Goal: Task Accomplishment & Management: Manage account settings

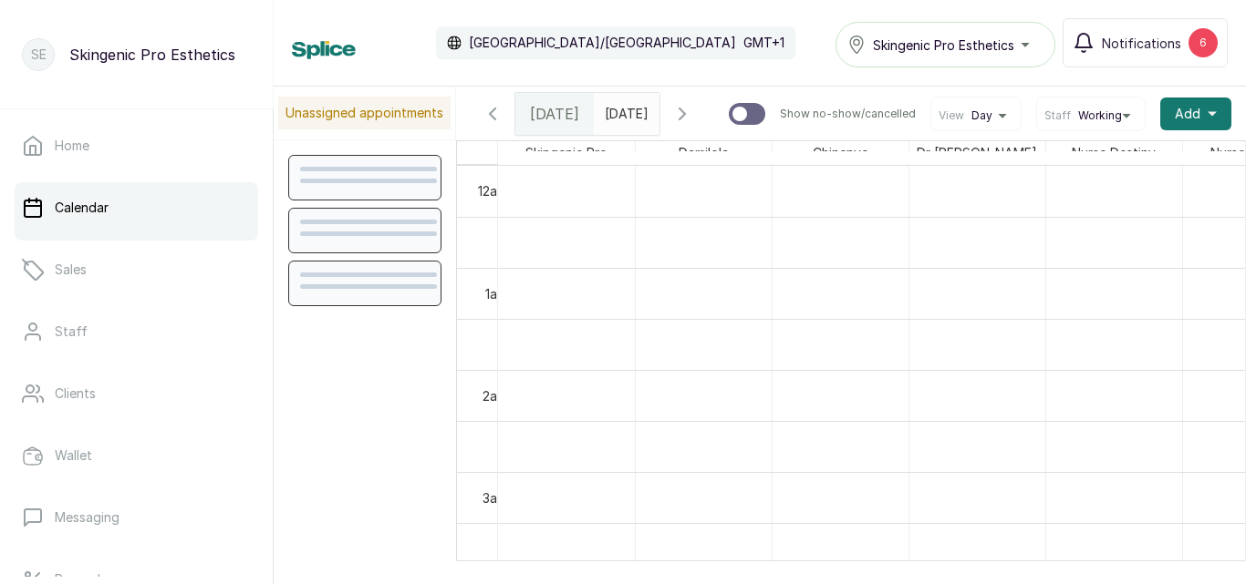
scroll to position [614, 0]
click at [553, 124] on span "[DATE]" at bounding box center [554, 114] width 49 height 22
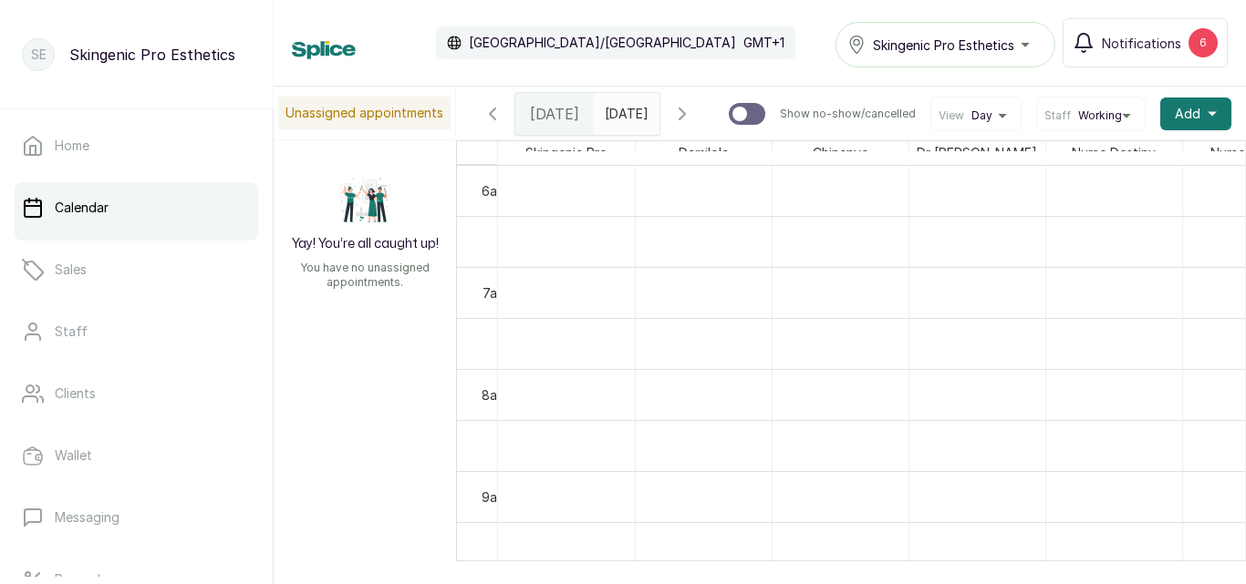
click at [617, 123] on span "[DATE]" at bounding box center [627, 113] width 44 height 19
click at [659, 121] on div at bounding box center [627, 109] width 66 height 33
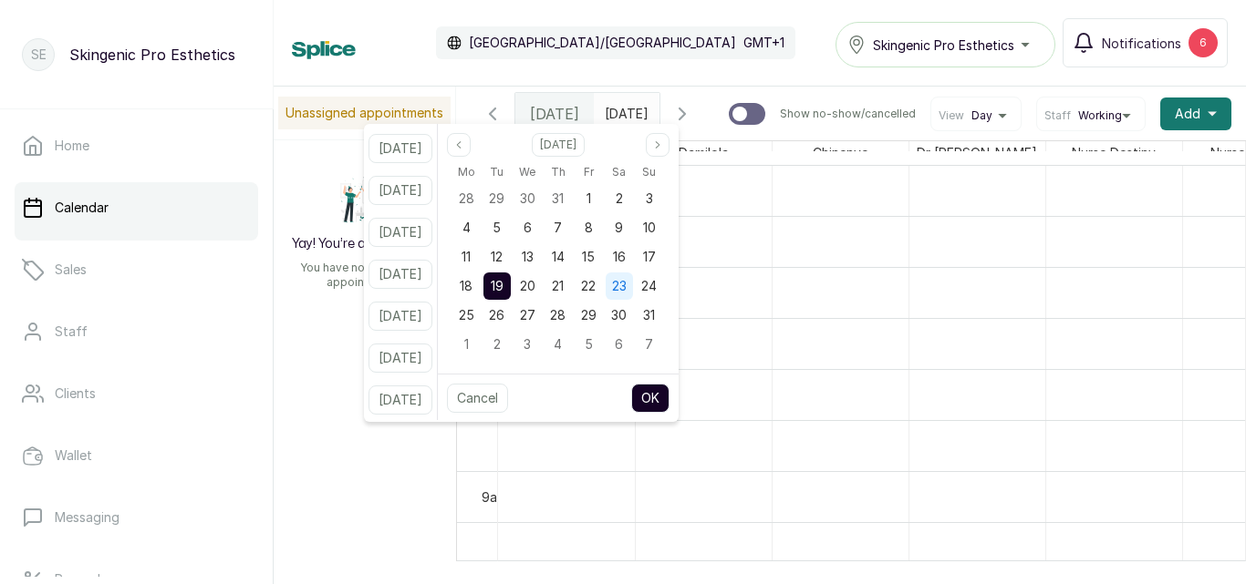
click at [626, 284] on span "23" at bounding box center [619, 286] width 15 height 16
click at [669, 397] on button "OK" at bounding box center [650, 398] width 38 height 29
type input "[DATE]"
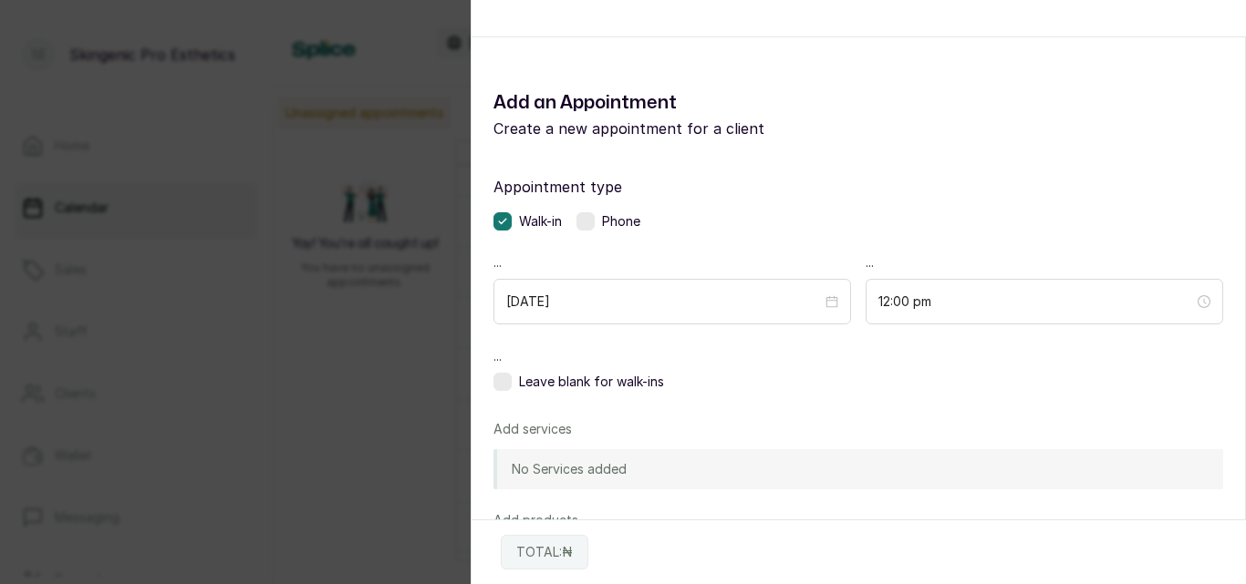
scroll to position [0, 0]
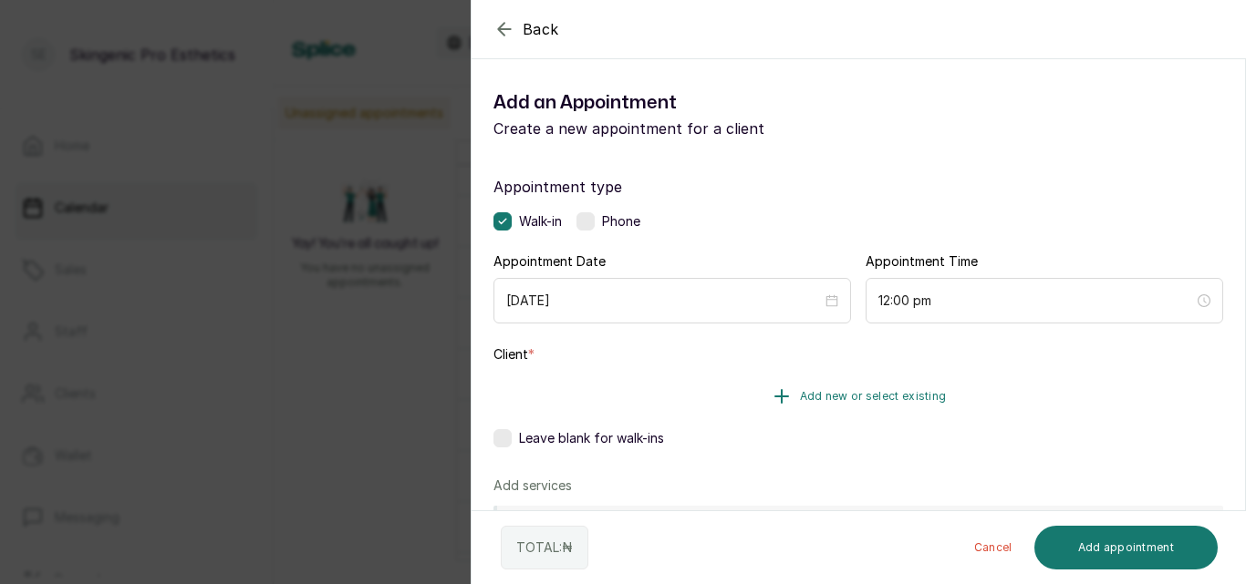
click at [773, 386] on icon "button" at bounding box center [781, 397] width 22 height 22
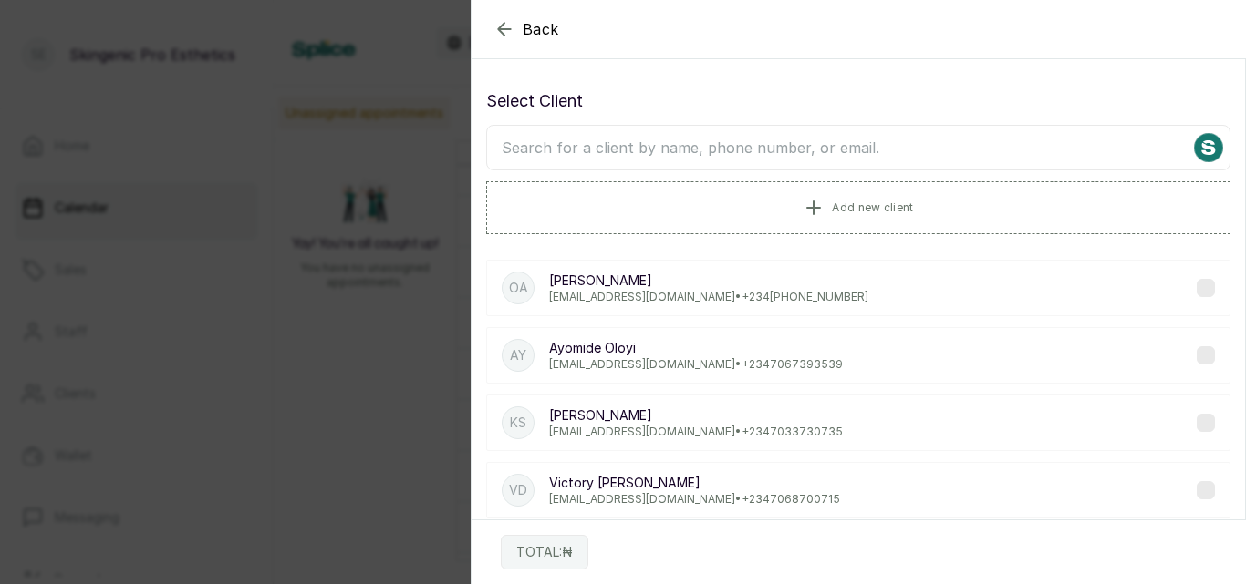
click at [641, 142] on input "text" at bounding box center [858, 148] width 744 height 46
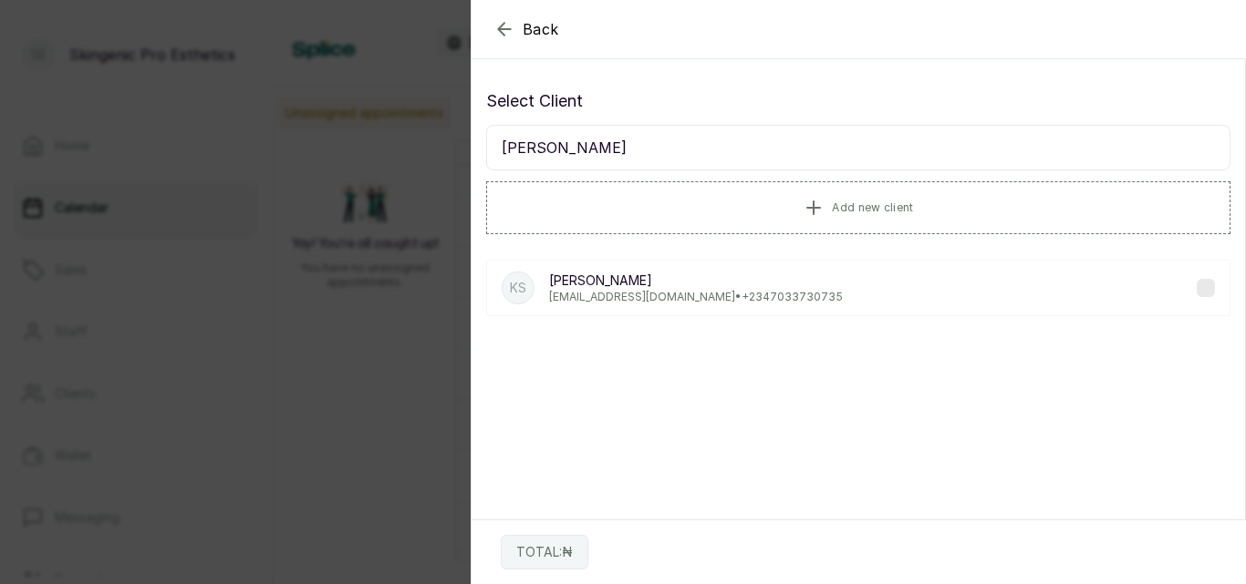
type input "[PERSON_NAME]"
click at [688, 292] on p "[EMAIL_ADDRESS][DOMAIN_NAME] • [PHONE_NUMBER]" at bounding box center [696, 297] width 294 height 15
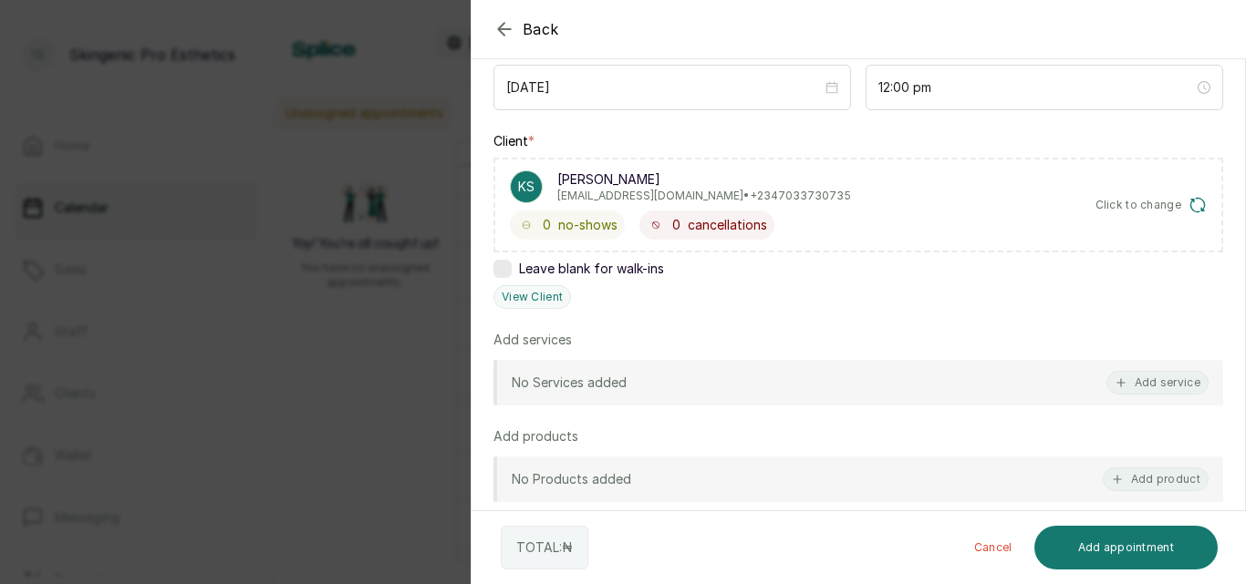
scroll to position [282, 0]
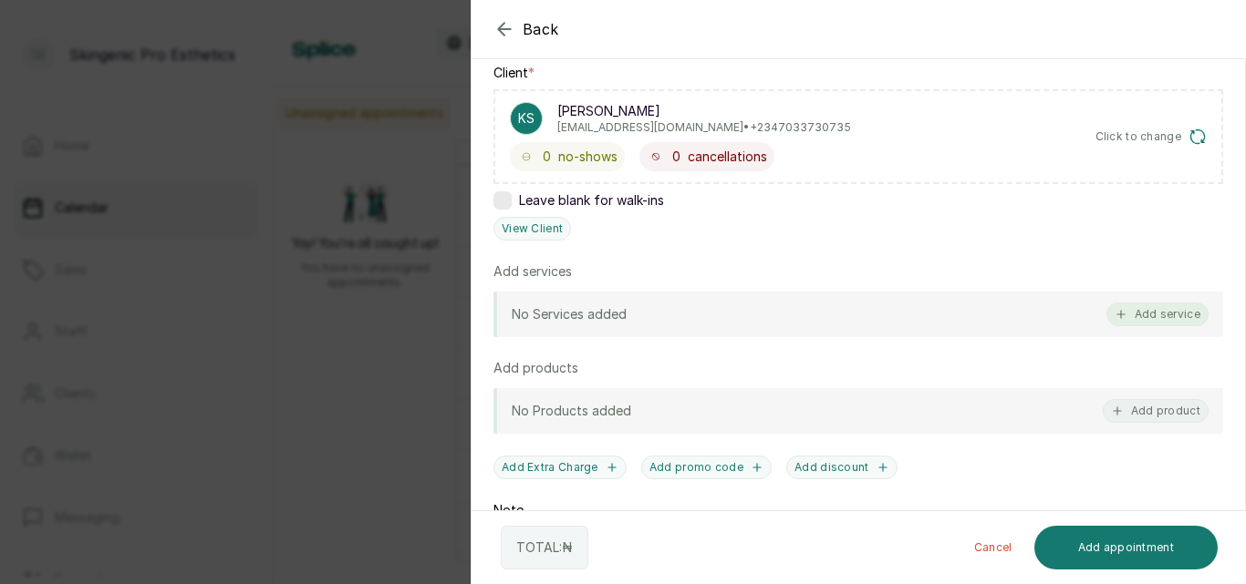
click at [1142, 312] on button "Add service" at bounding box center [1157, 315] width 102 height 24
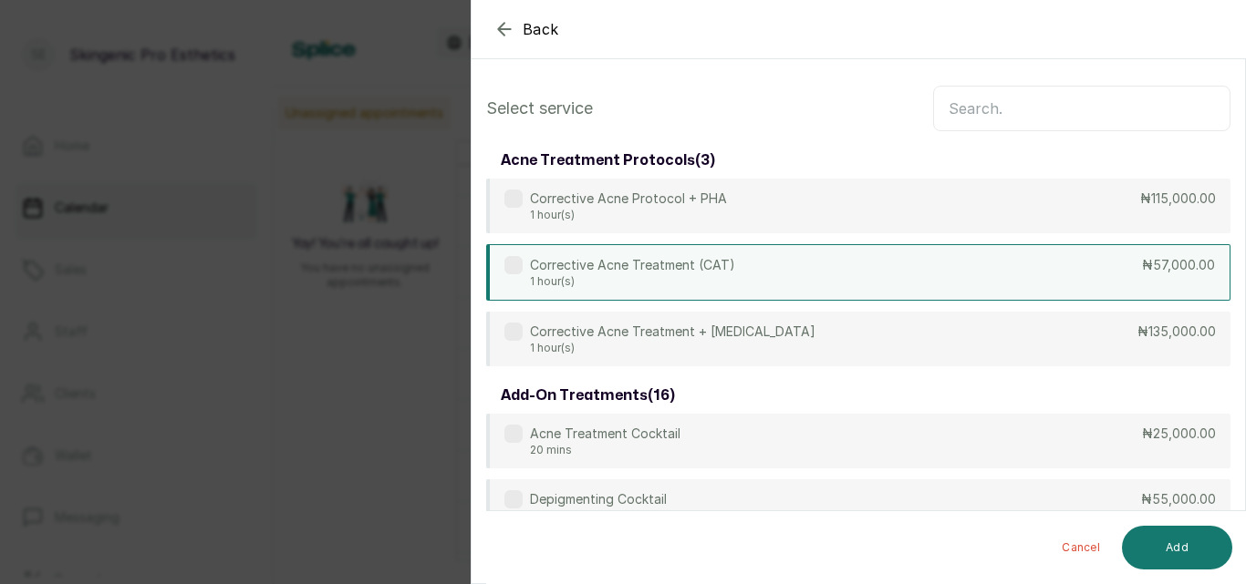
scroll to position [0, 0]
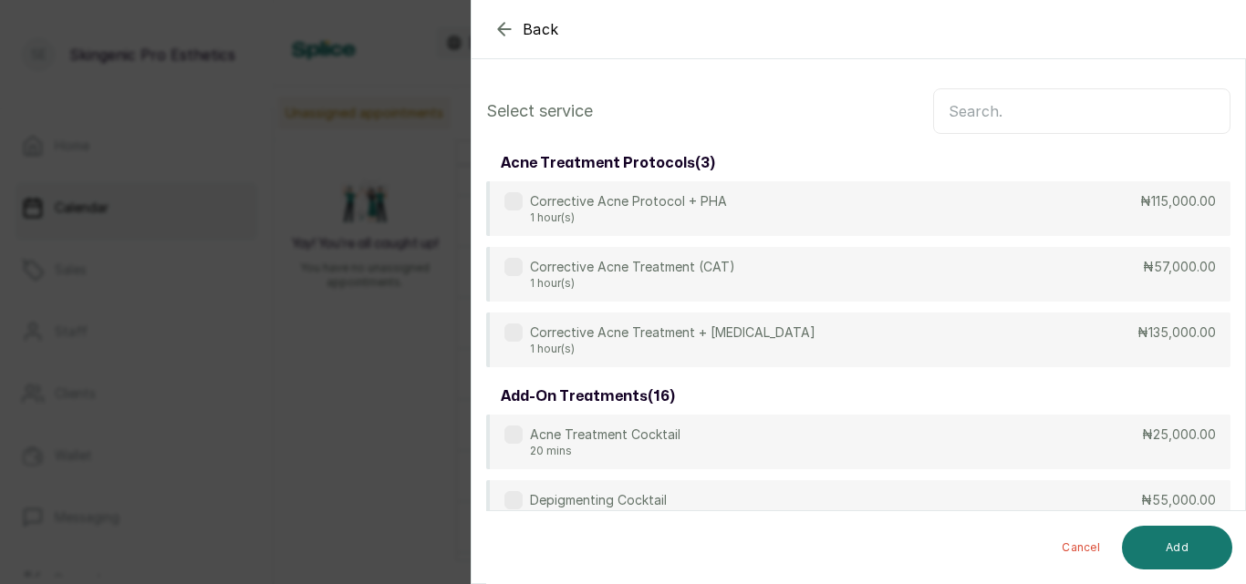
click at [1008, 117] on input "text" at bounding box center [1081, 111] width 297 height 46
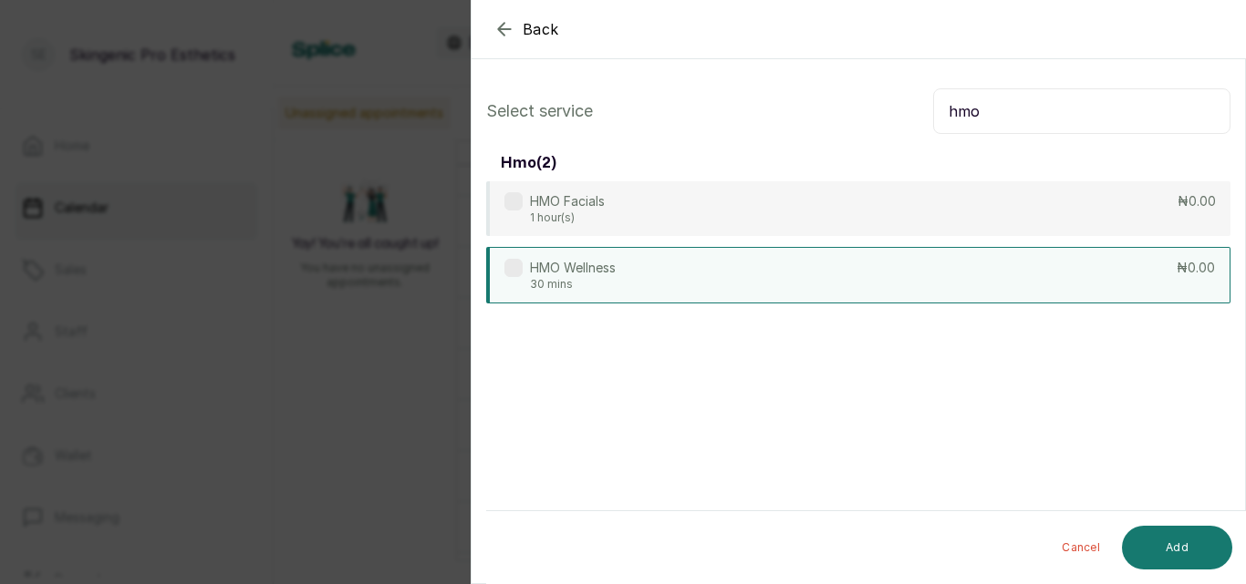
type input "hmo"
click at [948, 269] on div "HMO Wellness 30 mins ₦0.00" at bounding box center [858, 275] width 744 height 57
click at [1153, 522] on div "Cancel Add" at bounding box center [873, 548] width 775 height 73
click at [1157, 550] on button "Add" at bounding box center [1177, 548] width 110 height 44
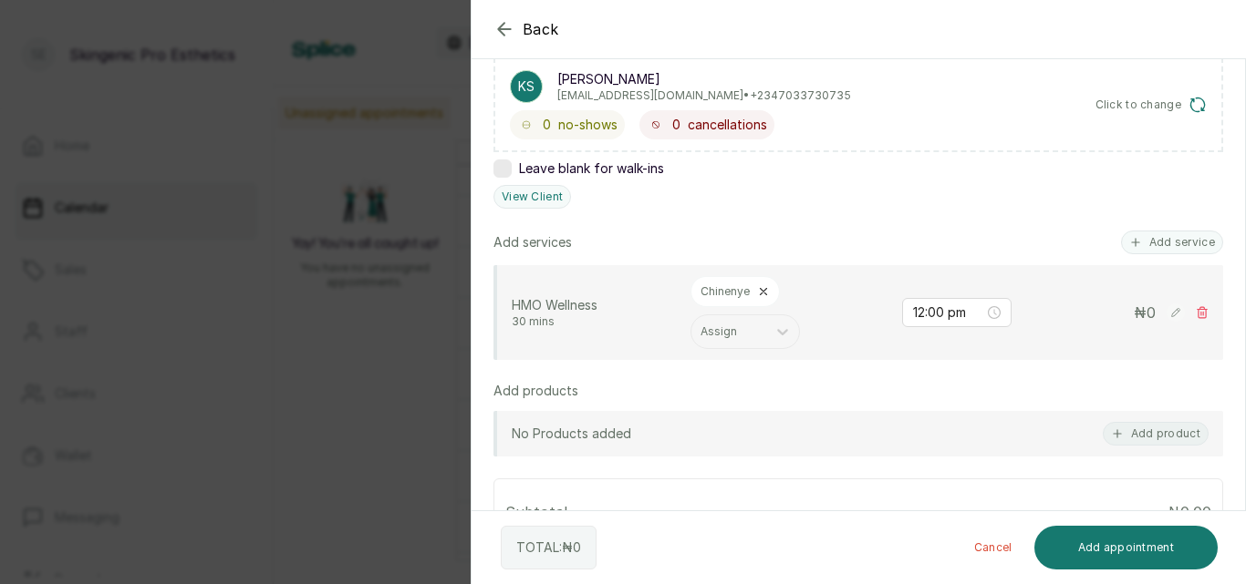
scroll to position [334, 0]
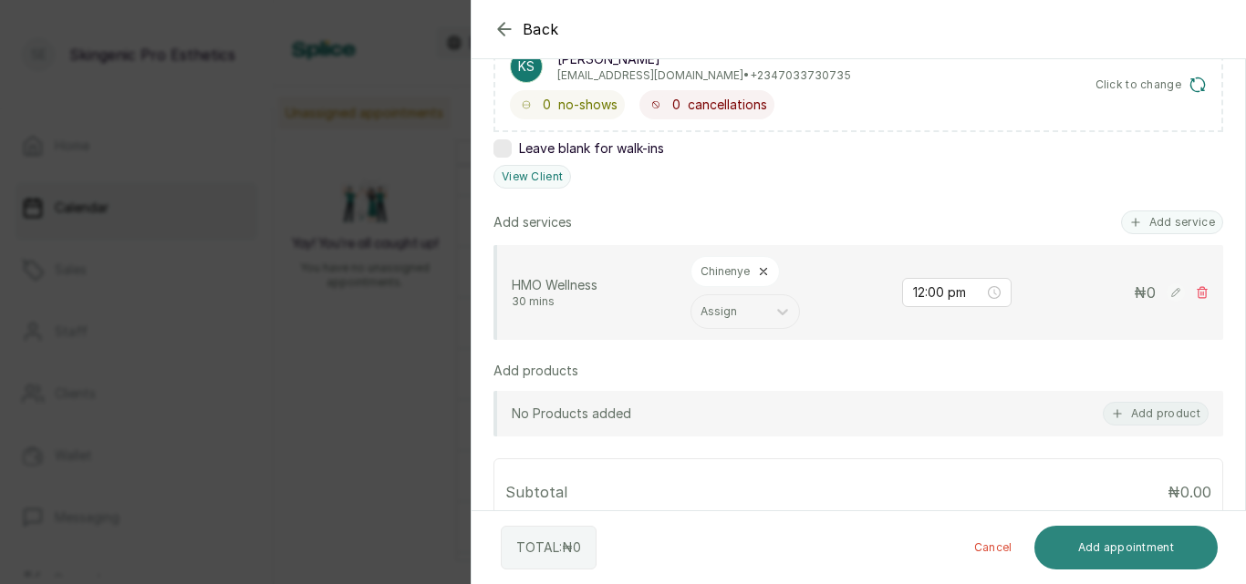
click at [1109, 544] on button "Add appointment" at bounding box center [1126, 548] width 184 height 44
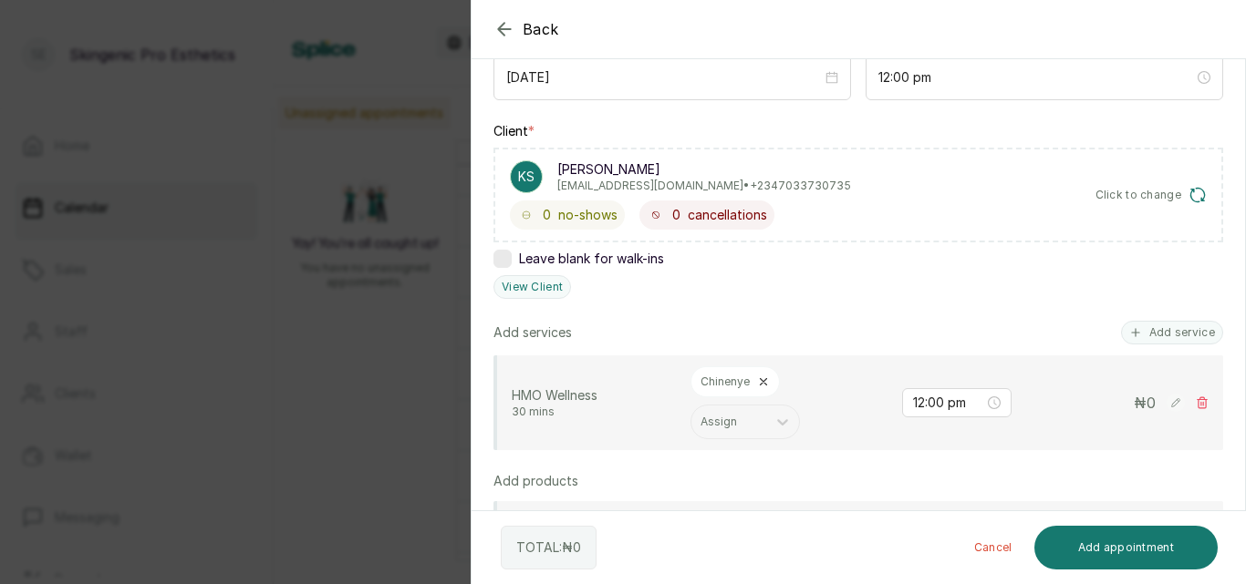
scroll to position [222, 0]
click at [1143, 197] on span "Click to change" at bounding box center [1138, 197] width 87 height 15
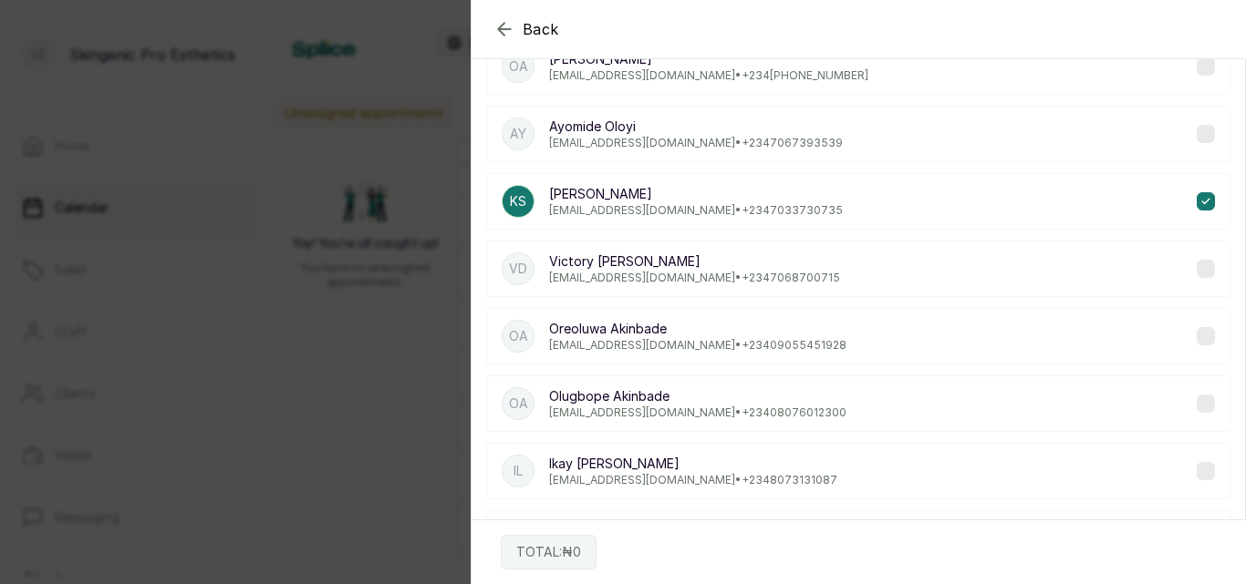
click at [509, 27] on icon "button" at bounding box center [504, 29] width 22 height 22
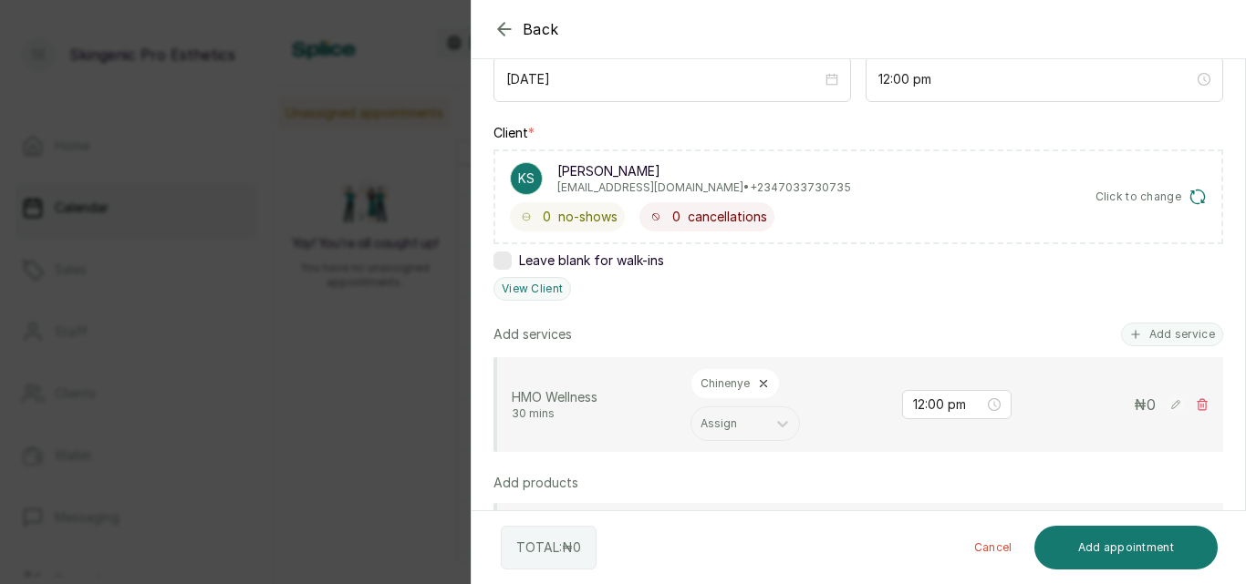
click at [509, 27] on icon "button" at bounding box center [504, 29] width 22 height 22
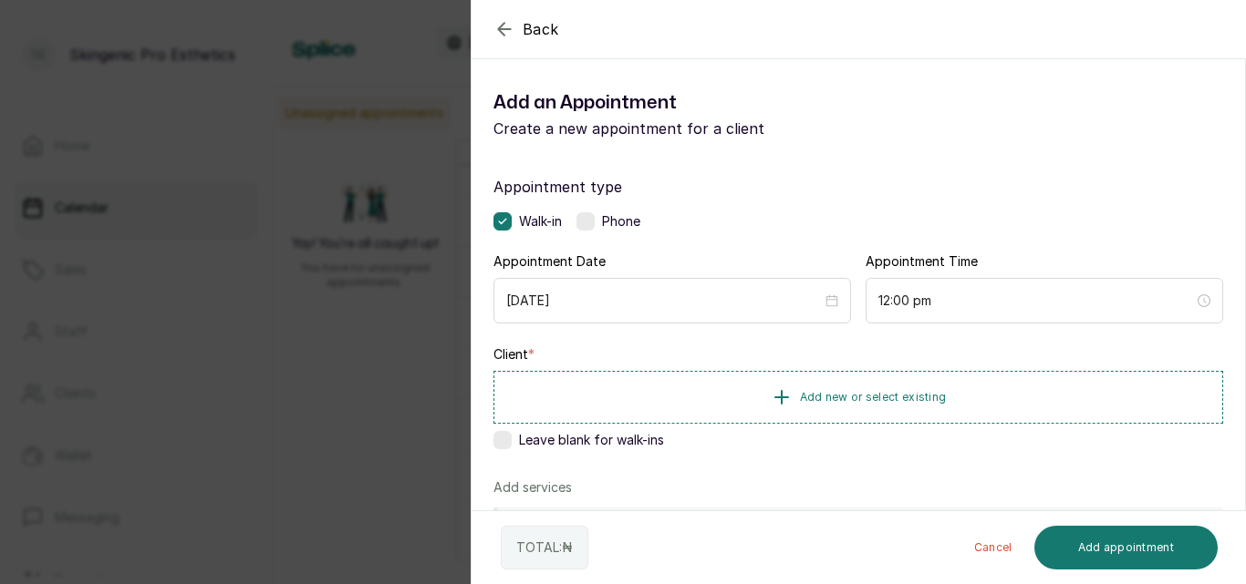
scroll to position [0, 0]
click at [588, 217] on label at bounding box center [585, 221] width 18 height 18
click at [588, 217] on icon at bounding box center [585, 221] width 9 height 9
click at [506, 223] on label at bounding box center [502, 221] width 18 height 18
click at [586, 219] on label at bounding box center [585, 221] width 18 height 18
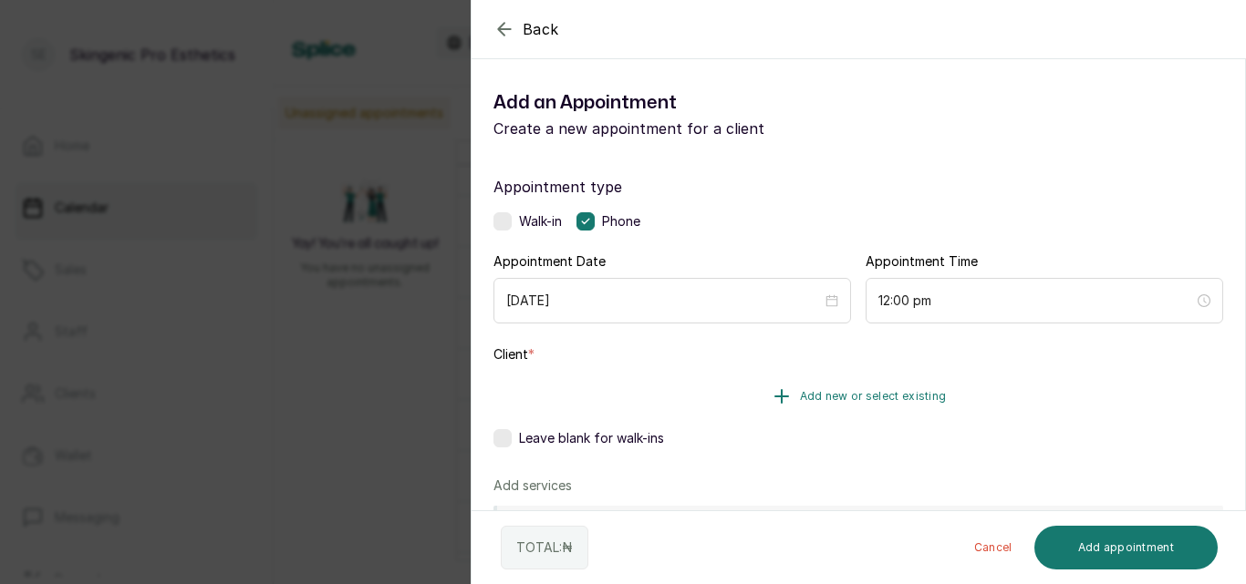
click at [778, 389] on icon "button" at bounding box center [781, 397] width 22 height 22
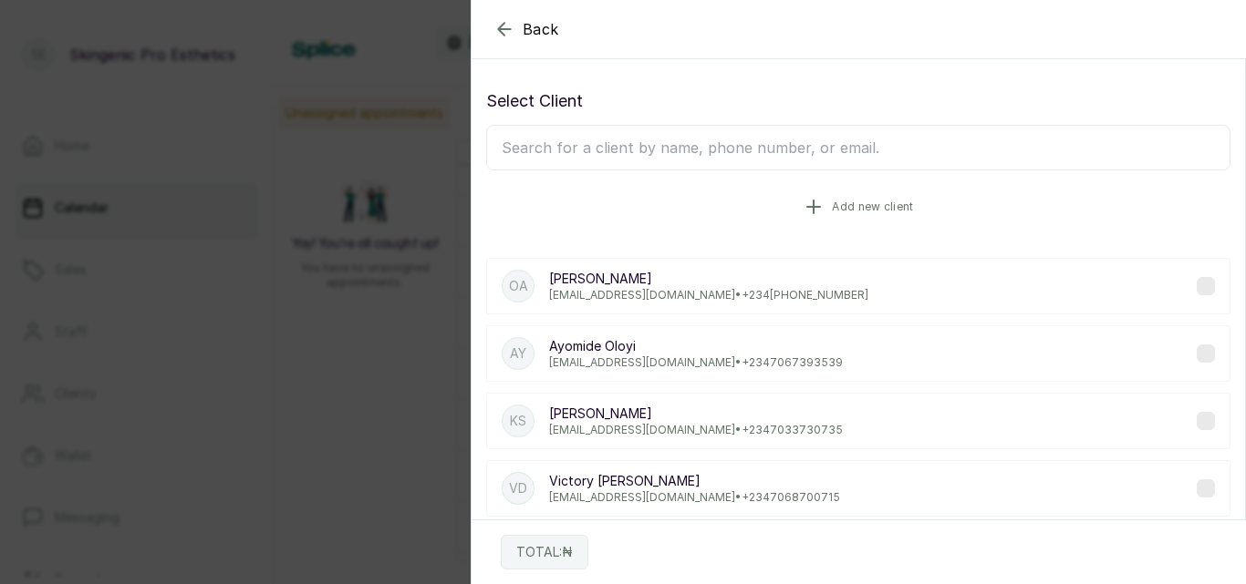
click at [804, 195] on button "Add new client" at bounding box center [858, 206] width 744 height 51
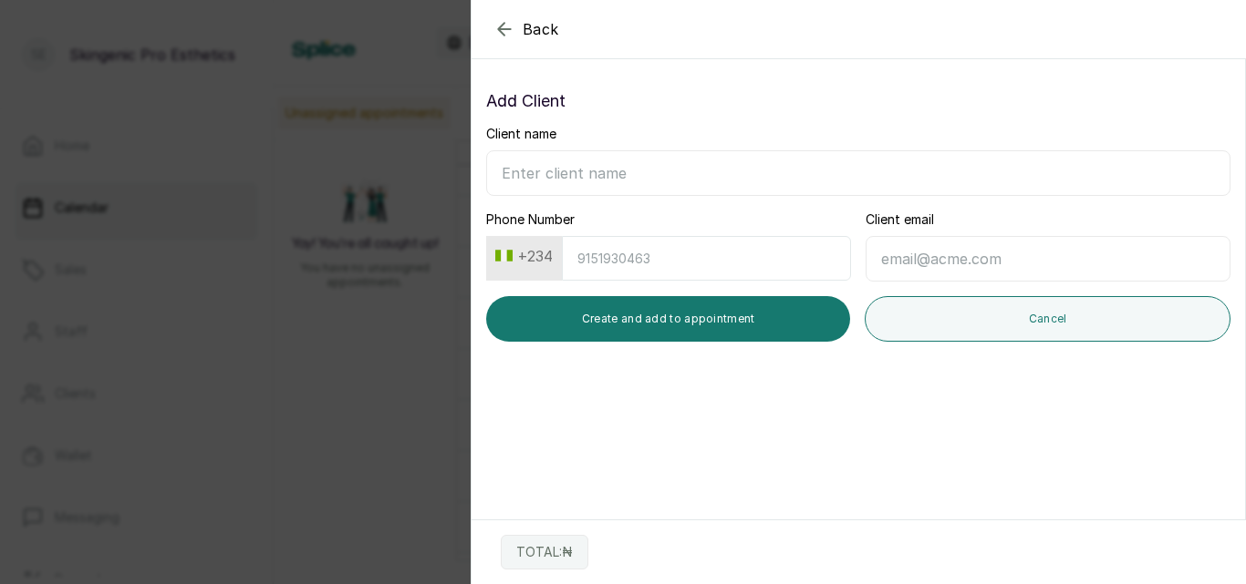
click at [553, 167] on input "Client name" at bounding box center [858, 173] width 744 height 46
type input "[PERSON_NAME]"
click at [609, 258] on input "Phone Number" at bounding box center [706, 258] width 289 height 45
type input "8110141472"
click at [883, 253] on input "Client email" at bounding box center [1047, 259] width 365 height 46
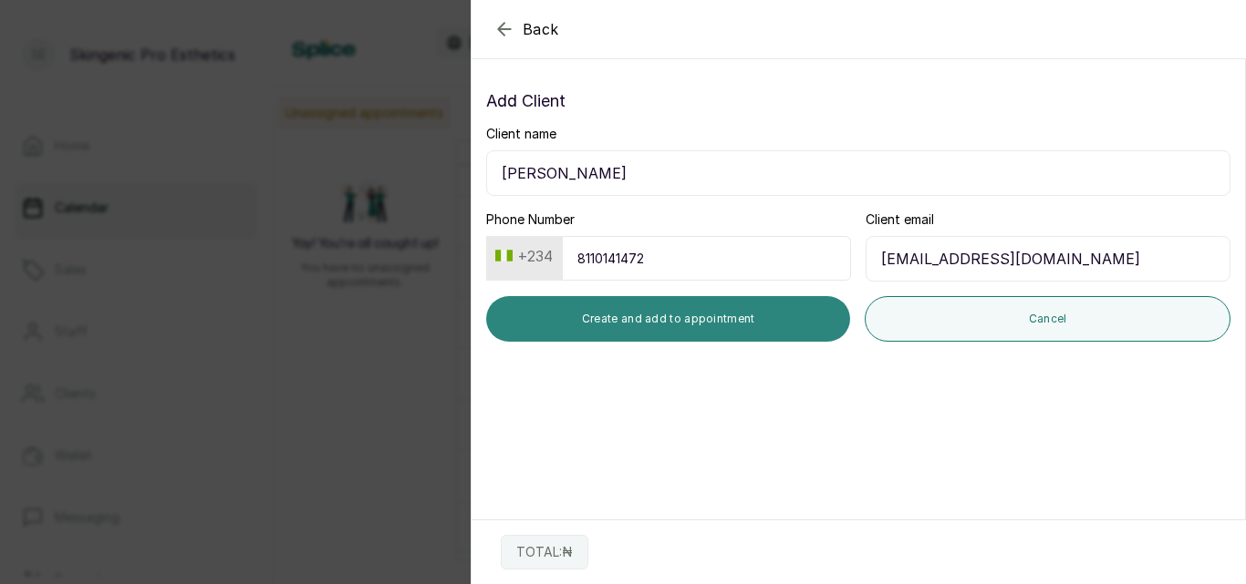
type input "[EMAIL_ADDRESS][DOMAIN_NAME]"
click at [691, 326] on button "Create and add to appointment" at bounding box center [668, 319] width 364 height 46
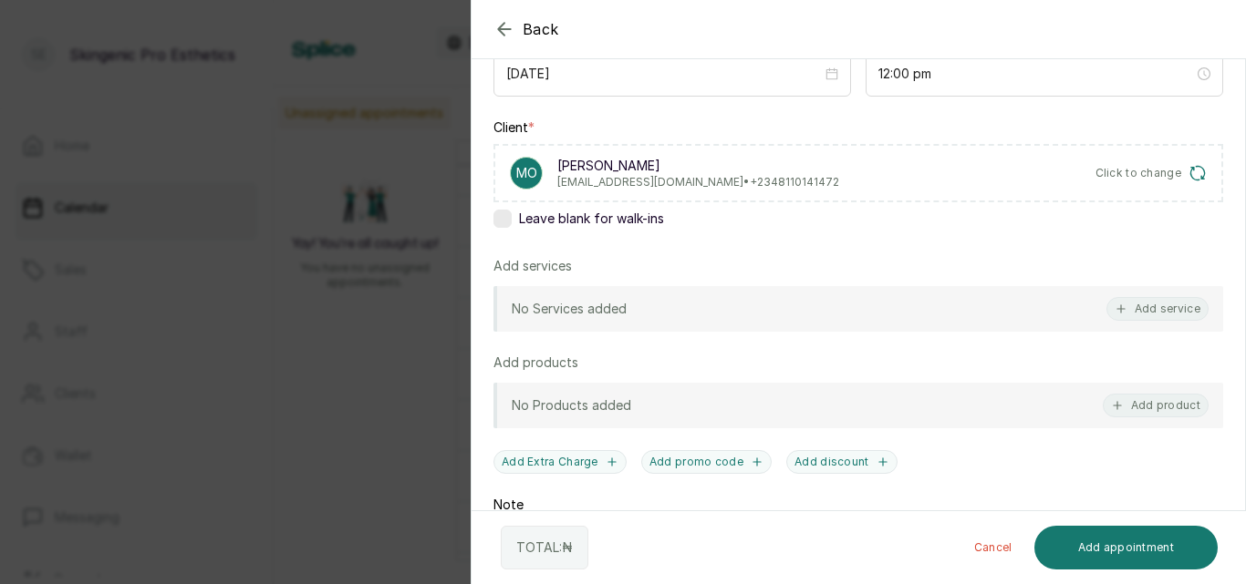
scroll to position [242, 0]
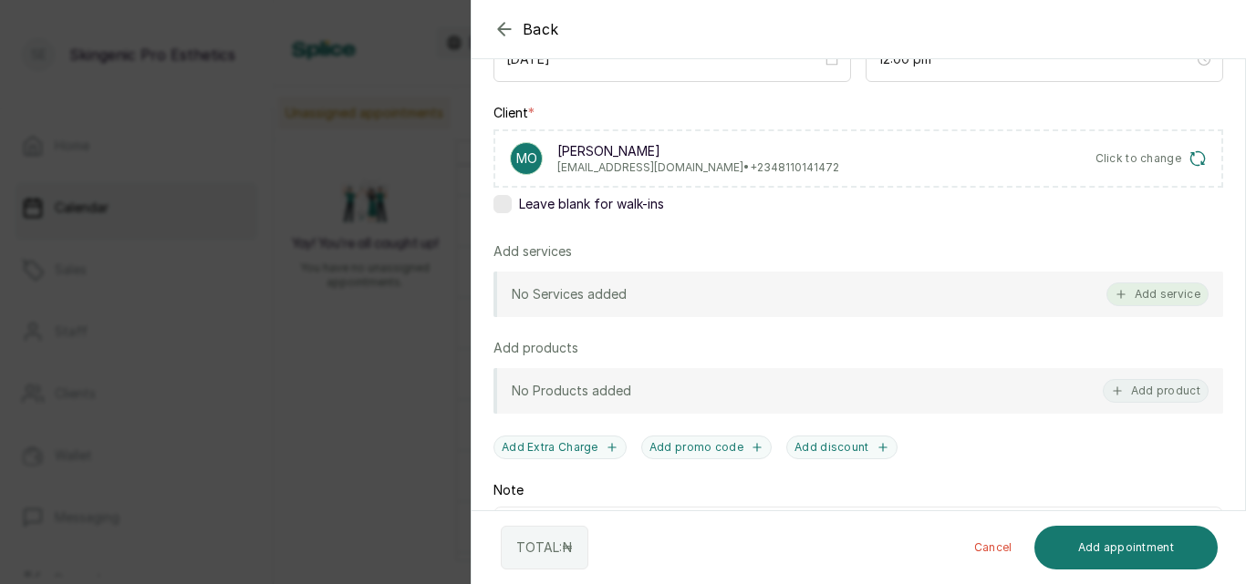
click at [1137, 290] on button "Add service" at bounding box center [1157, 295] width 102 height 24
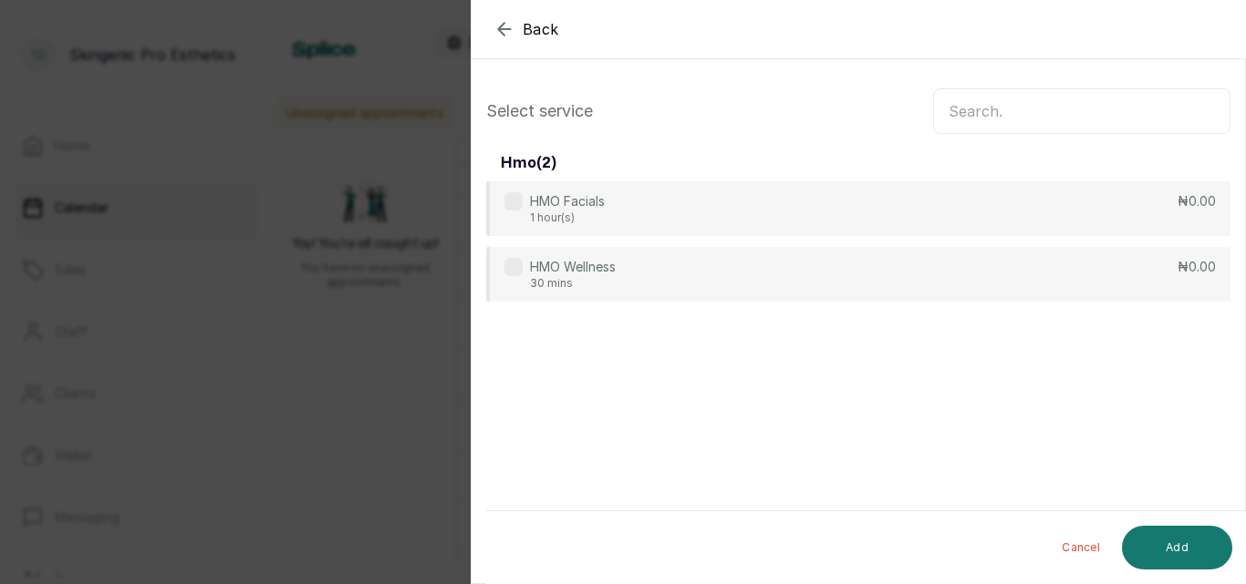
scroll to position [0, 0]
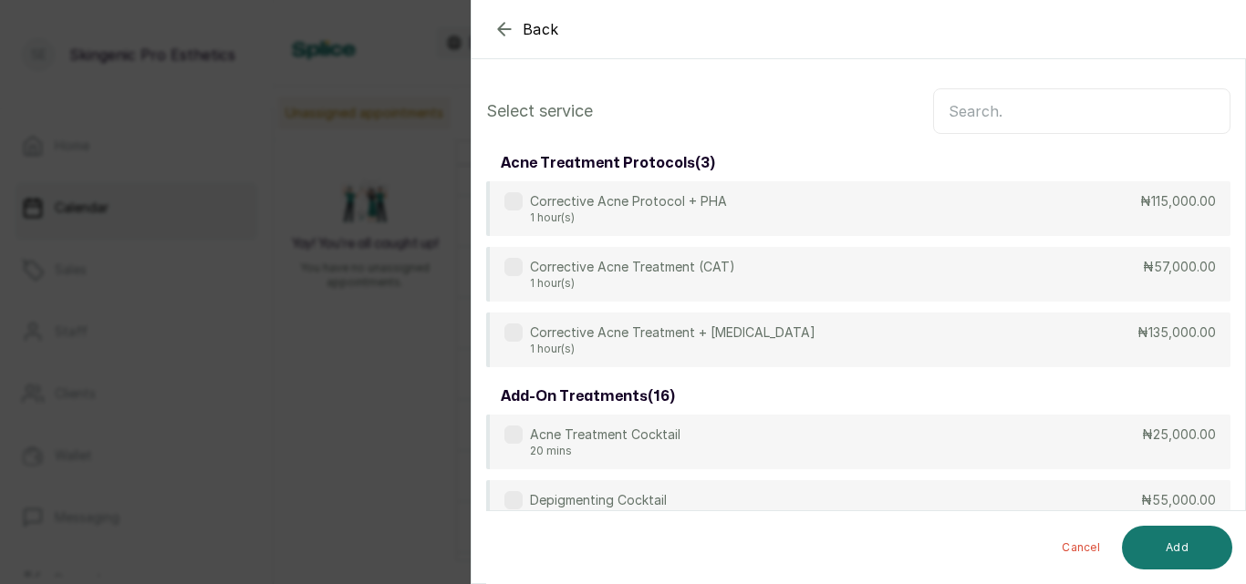
click at [985, 108] on input "text" at bounding box center [1081, 111] width 297 height 46
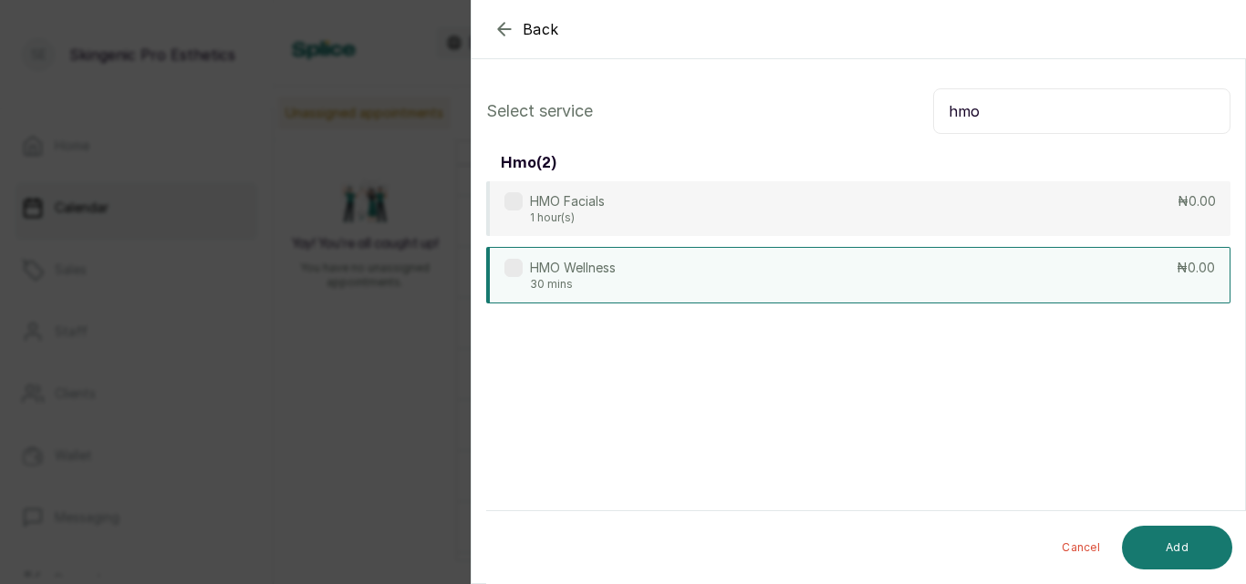
type input "hmo"
click at [921, 263] on div "HMO Wellness 30 mins ₦0.00" at bounding box center [858, 275] width 744 height 57
click at [1169, 541] on button "Add" at bounding box center [1177, 548] width 110 height 44
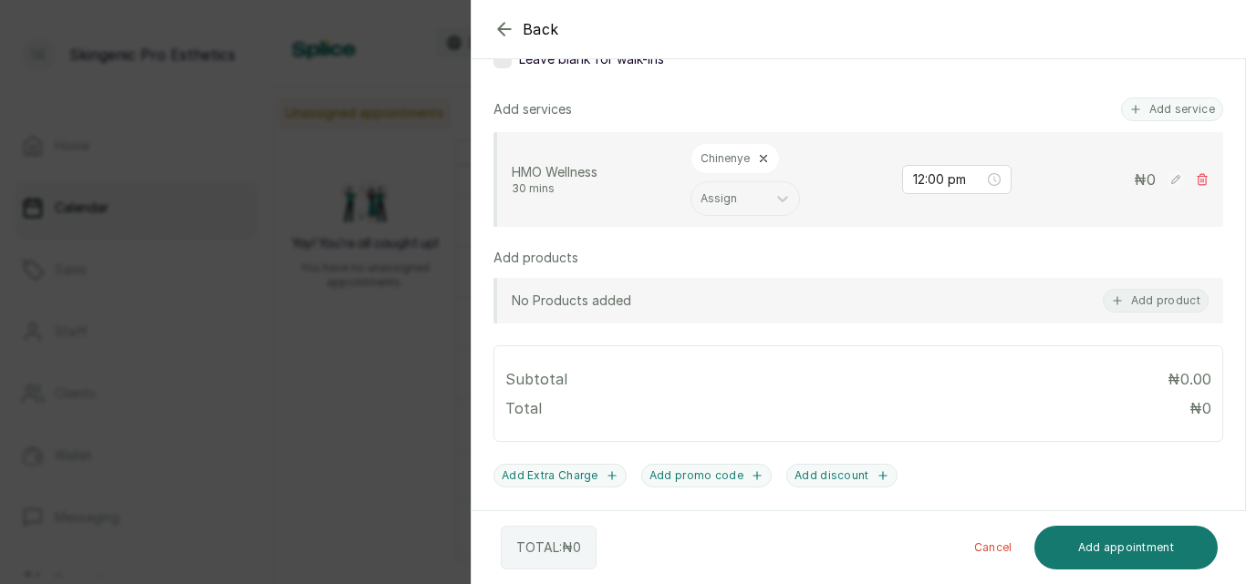
scroll to position [561, 0]
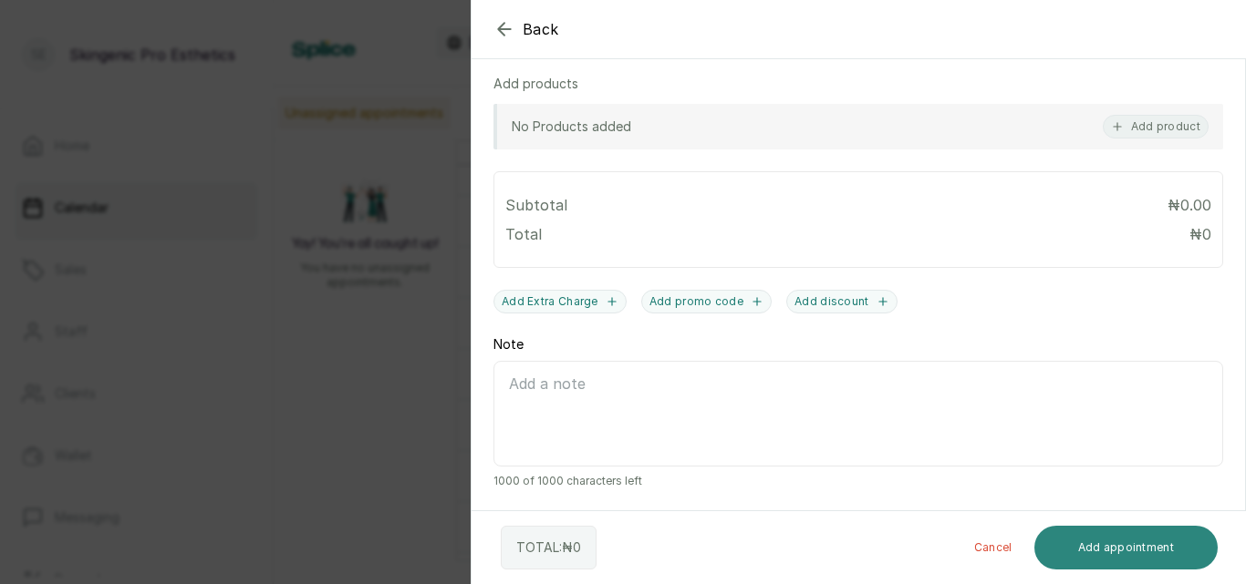
click at [1111, 537] on button "Add appointment" at bounding box center [1126, 548] width 184 height 44
click at [1116, 553] on button "Add appointment" at bounding box center [1126, 548] width 184 height 44
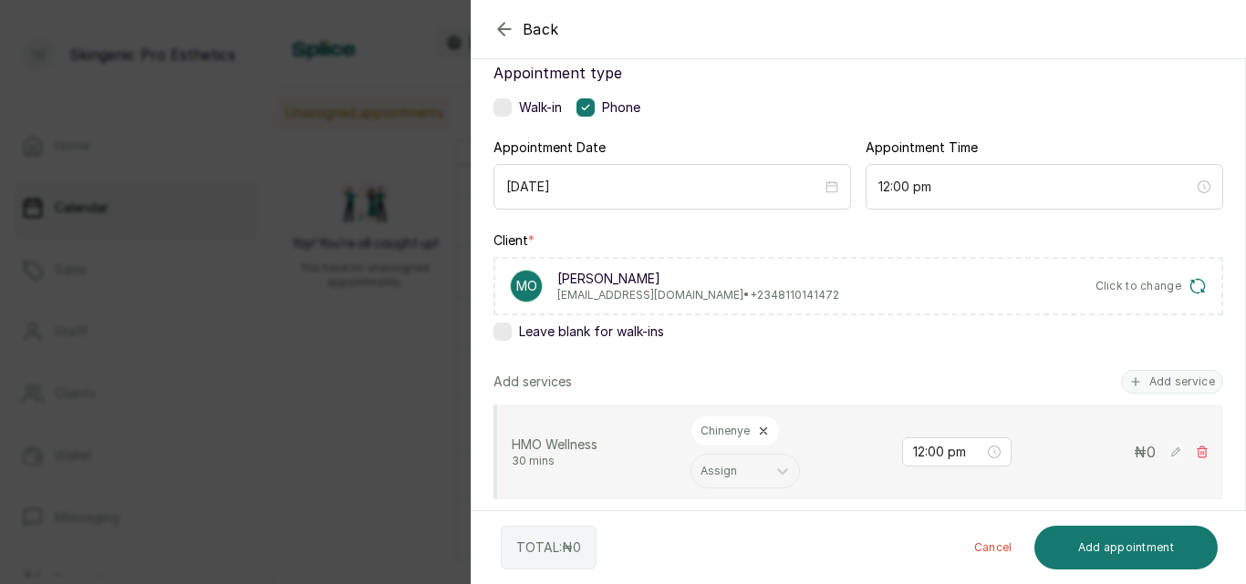
scroll to position [127, 0]
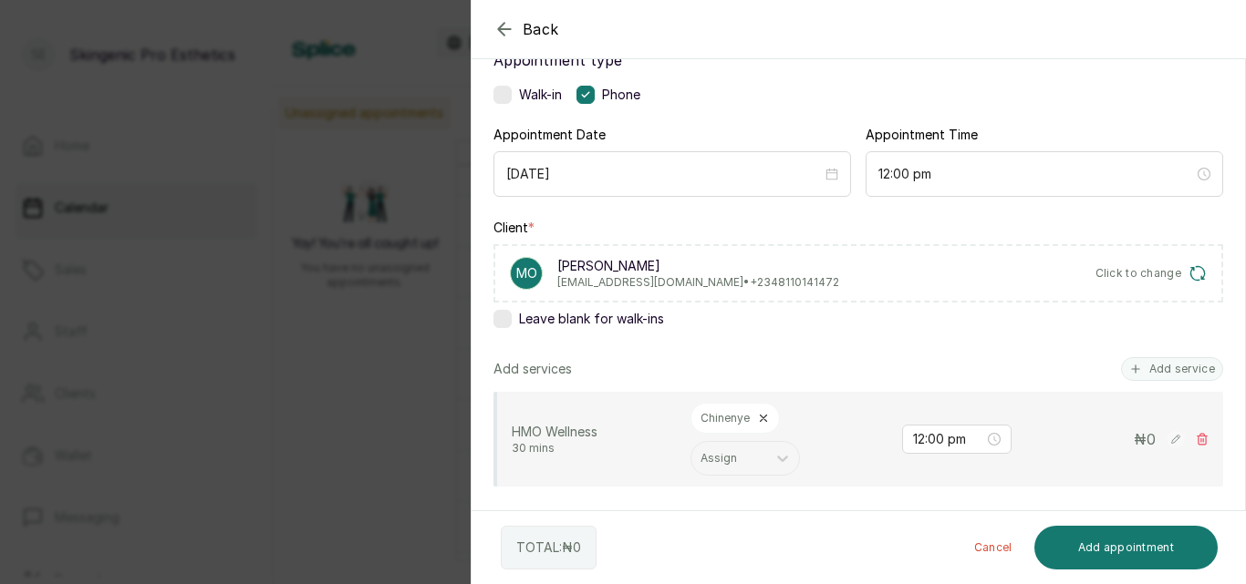
click at [425, 294] on div "Back Add Appointment Add an Appointment Create a new appointment for a client A…" at bounding box center [623, 292] width 1246 height 584
click at [507, 25] on icon "button" at bounding box center [504, 29] width 22 height 22
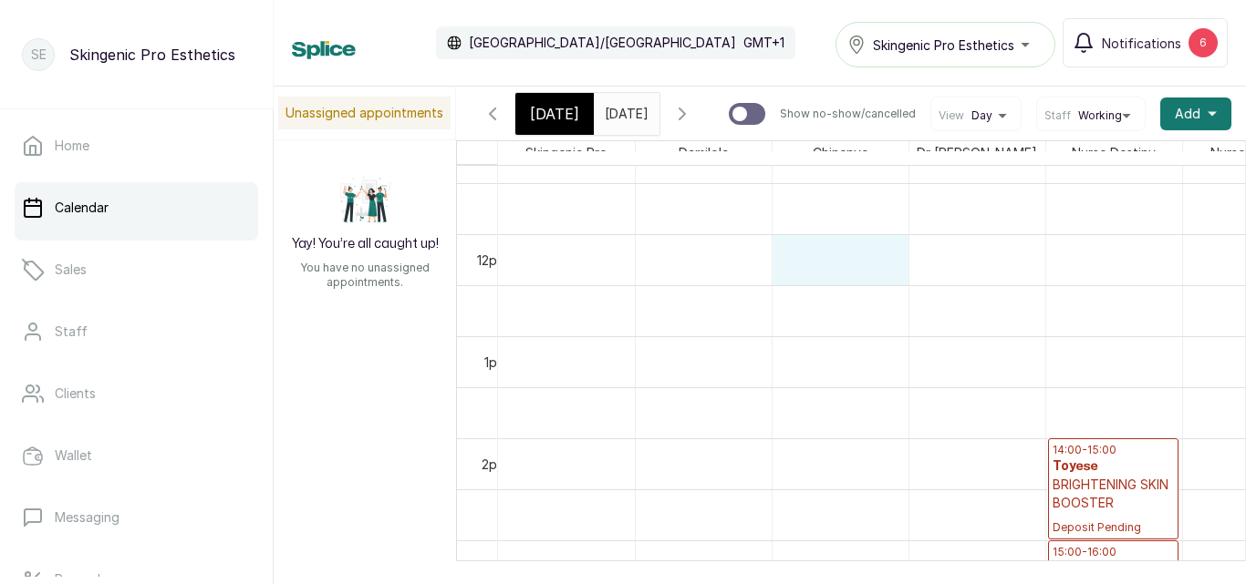
scroll to position [0, 0]
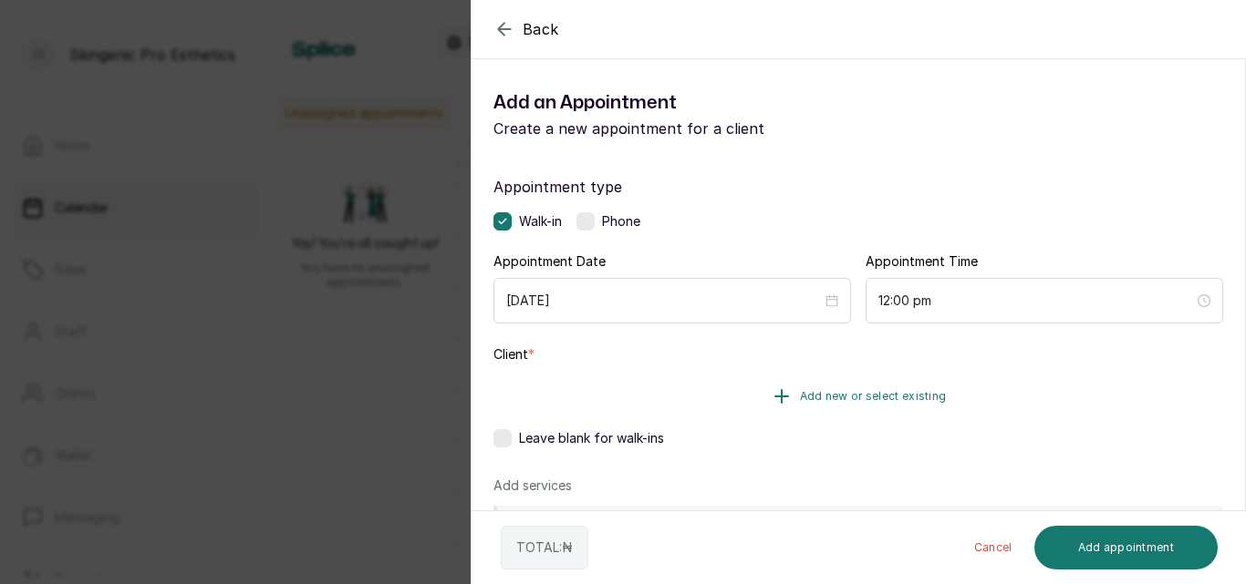
click at [781, 394] on icon "button" at bounding box center [781, 397] width 22 height 22
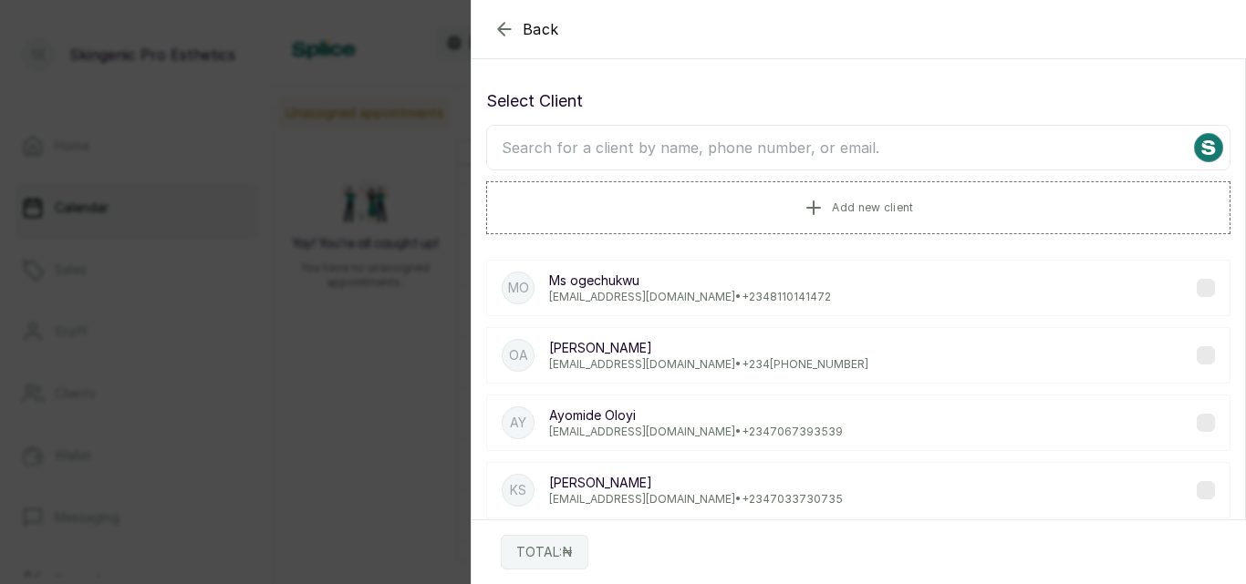
click at [632, 286] on p "Ms [PERSON_NAME]" at bounding box center [690, 281] width 282 height 18
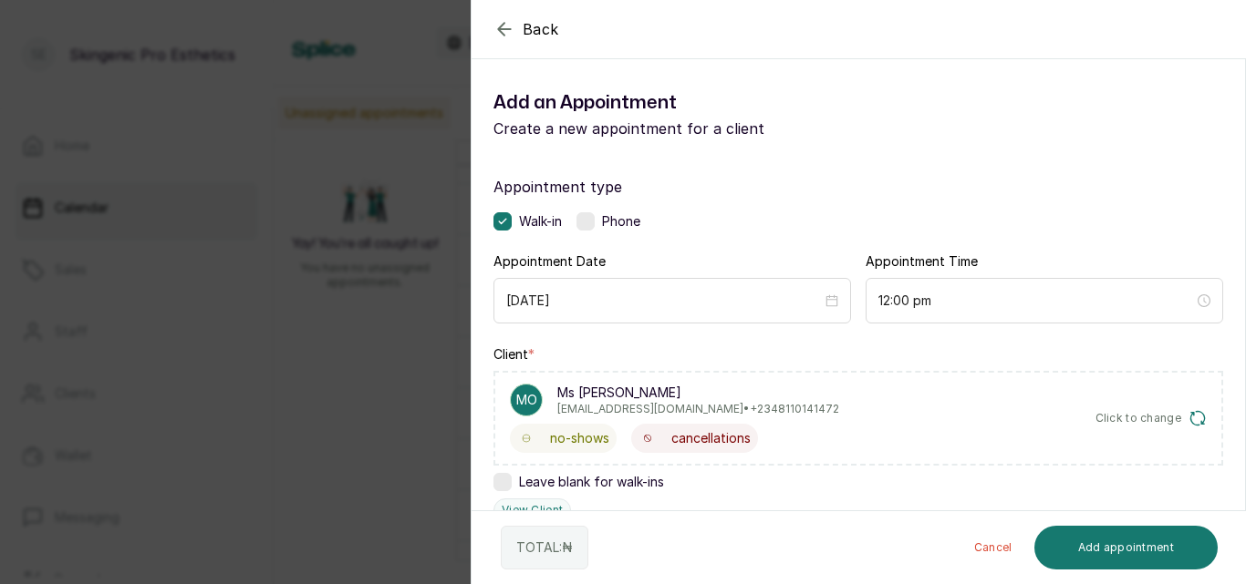
scroll to position [92, 0]
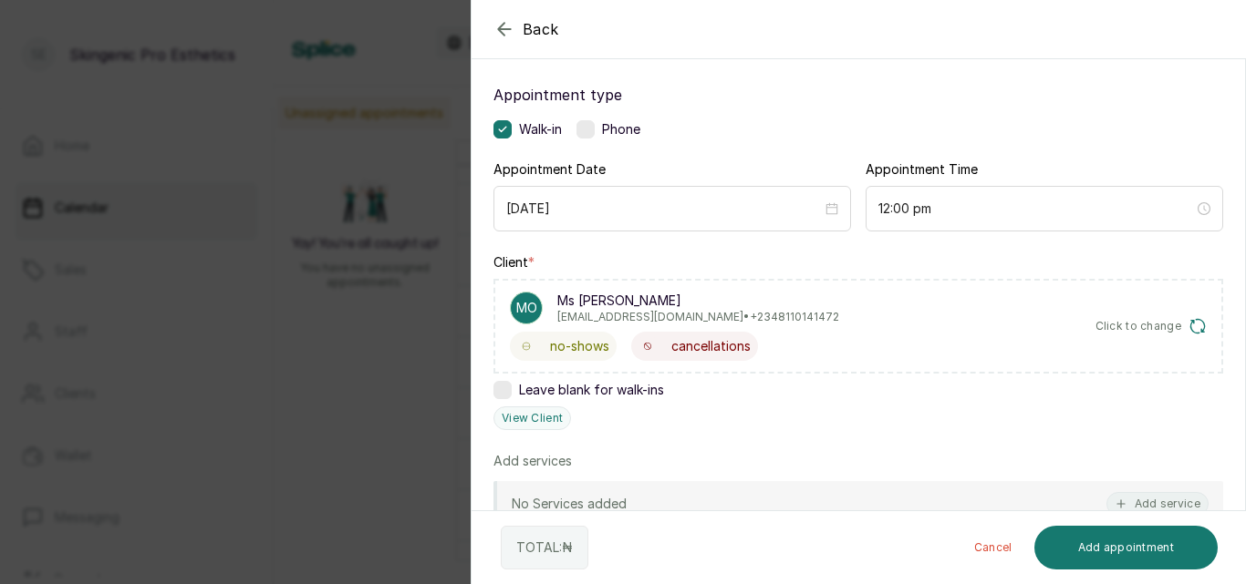
click at [595, 129] on label at bounding box center [585, 129] width 18 height 18
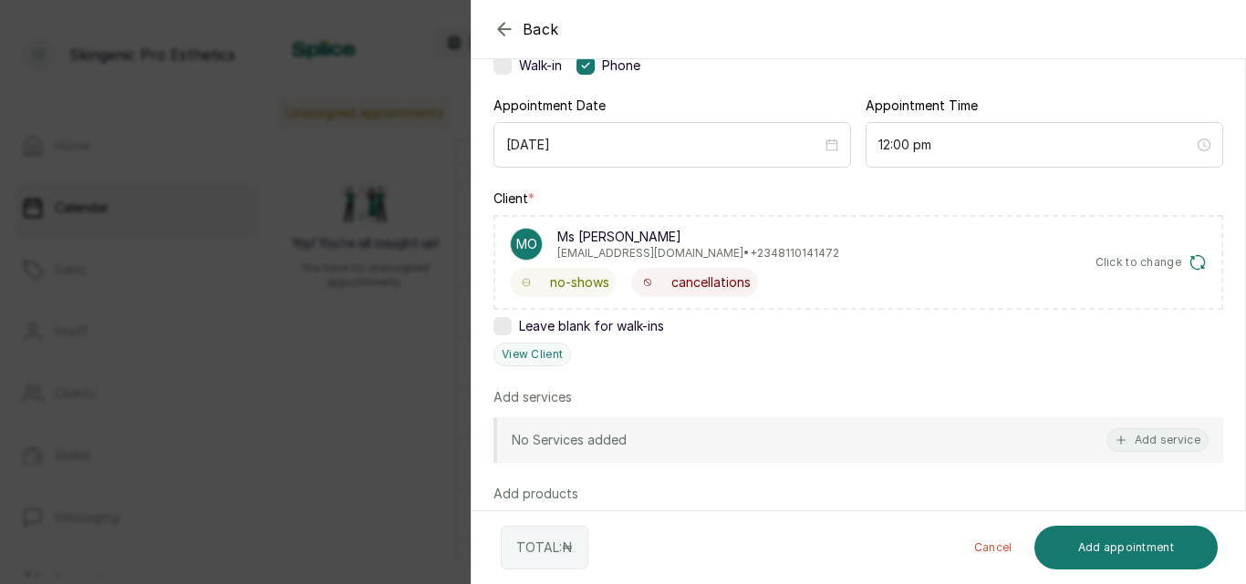
scroll to position [157, 0]
click at [1149, 436] on button "Add service" at bounding box center [1157, 440] width 102 height 24
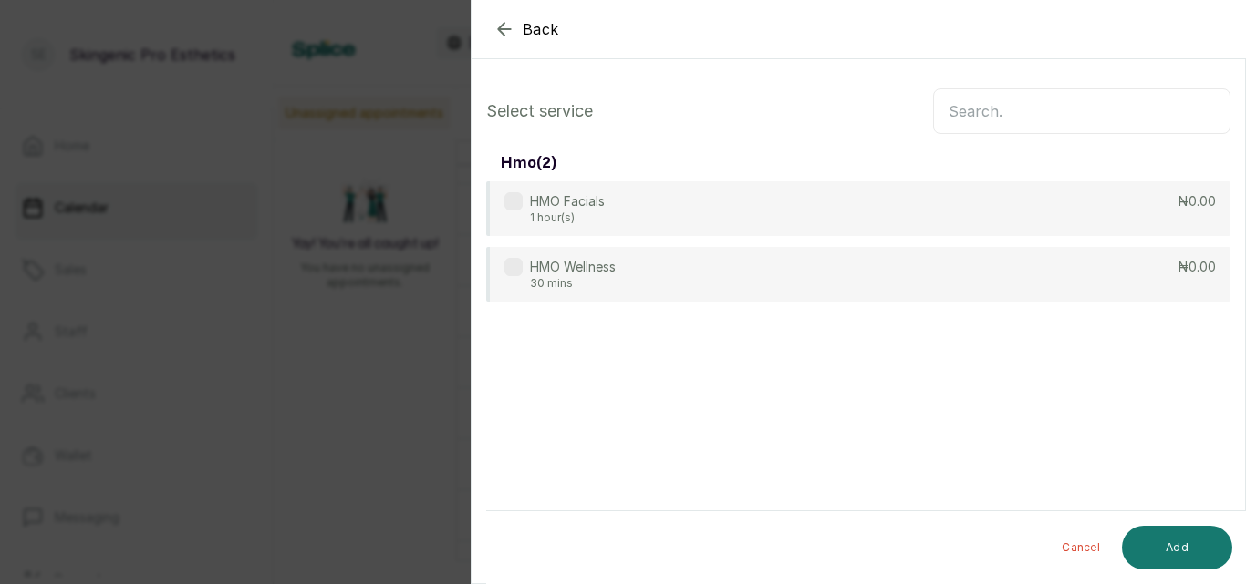
scroll to position [0, 0]
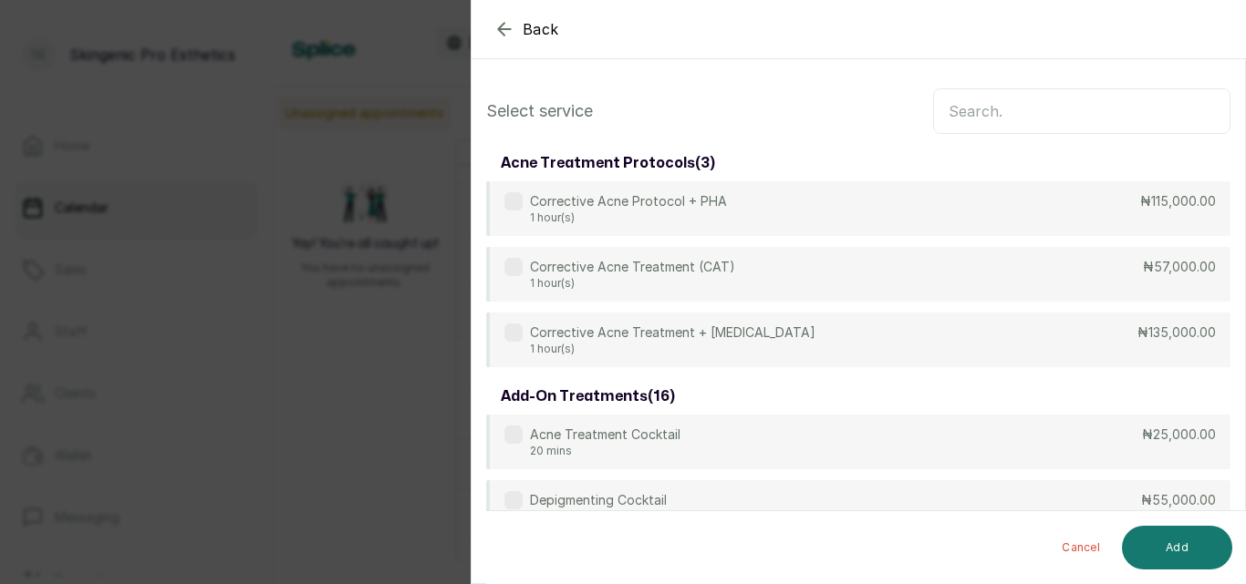
click at [1001, 116] on input "text" at bounding box center [1081, 111] width 297 height 46
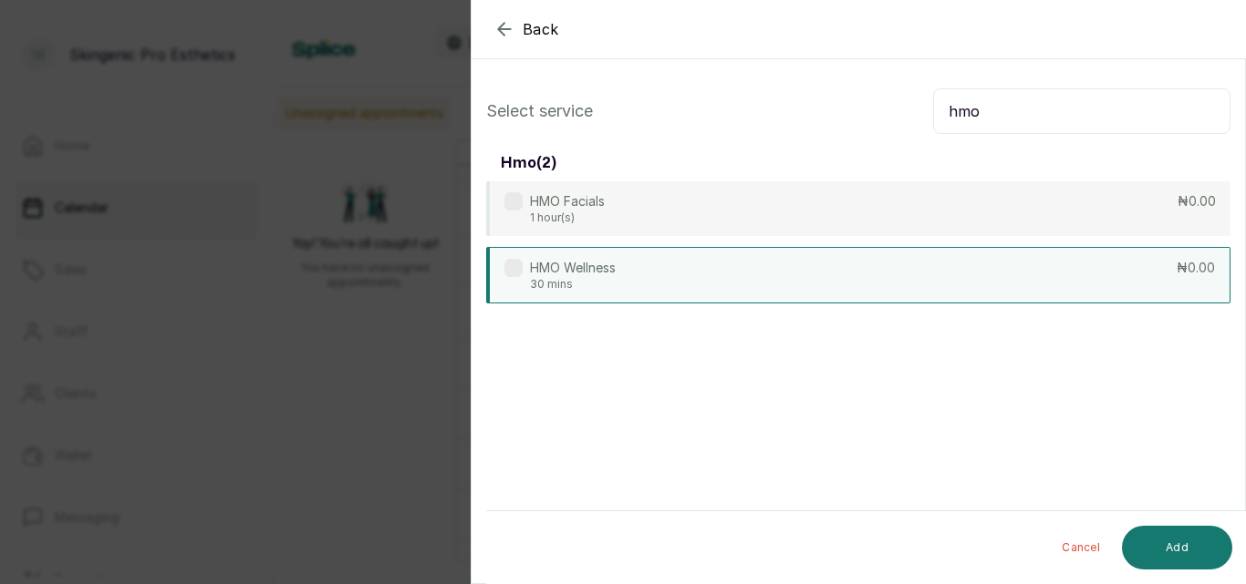
type input "hmo"
click at [977, 277] on div "HMO Wellness 30 mins ₦0.00" at bounding box center [858, 275] width 744 height 57
click at [1180, 549] on button "Add" at bounding box center [1177, 548] width 110 height 44
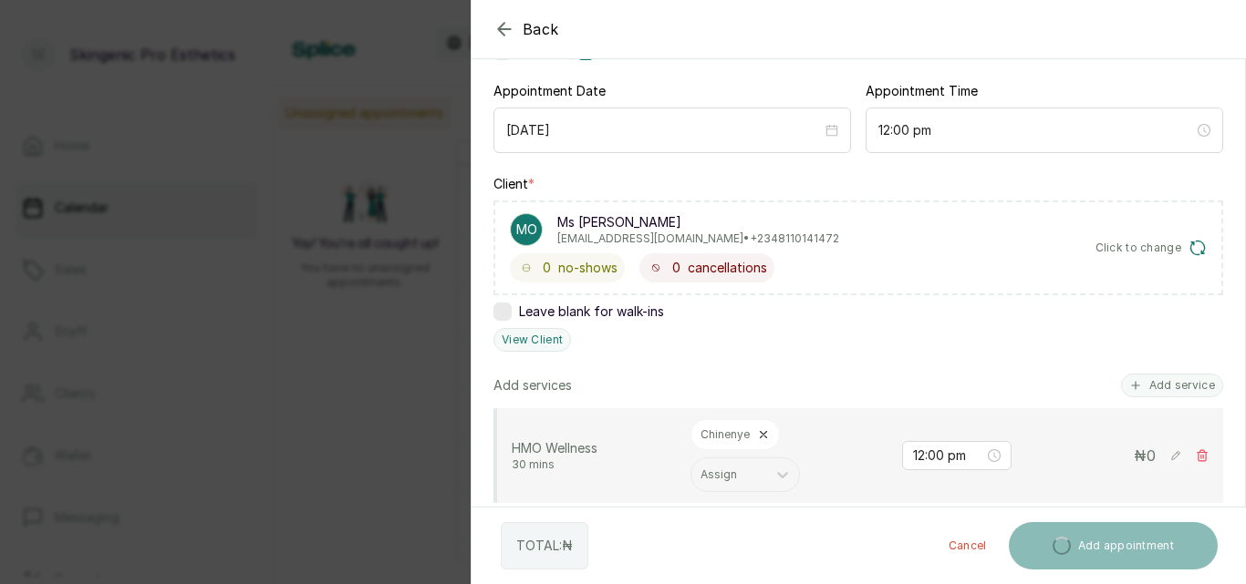
scroll to position [174, 0]
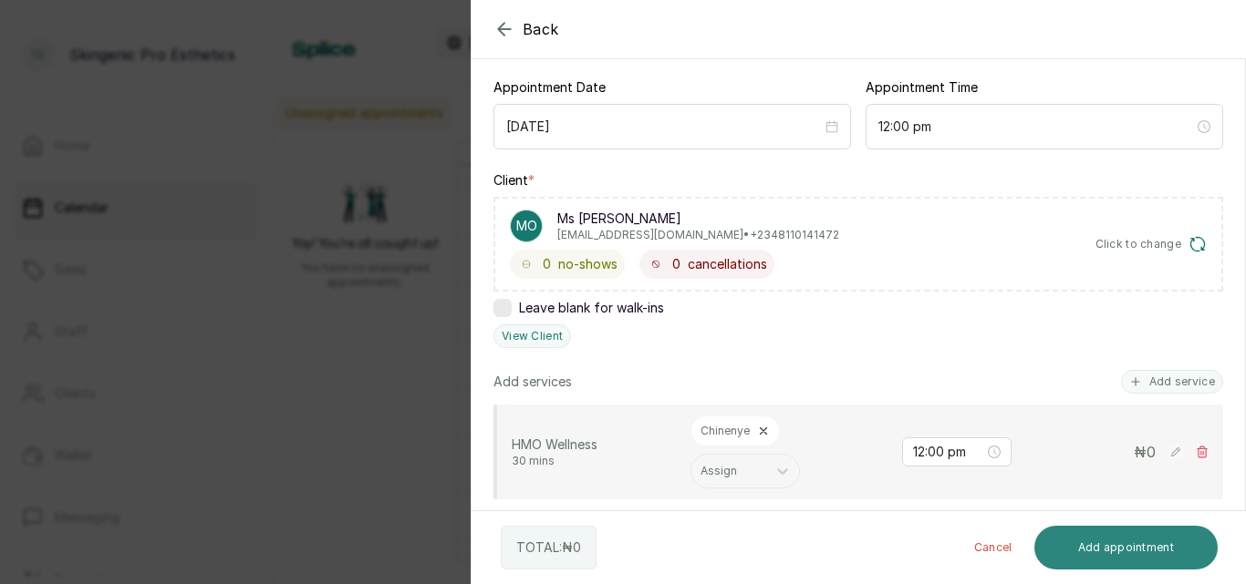
click at [1103, 543] on button "Add appointment" at bounding box center [1126, 548] width 184 height 44
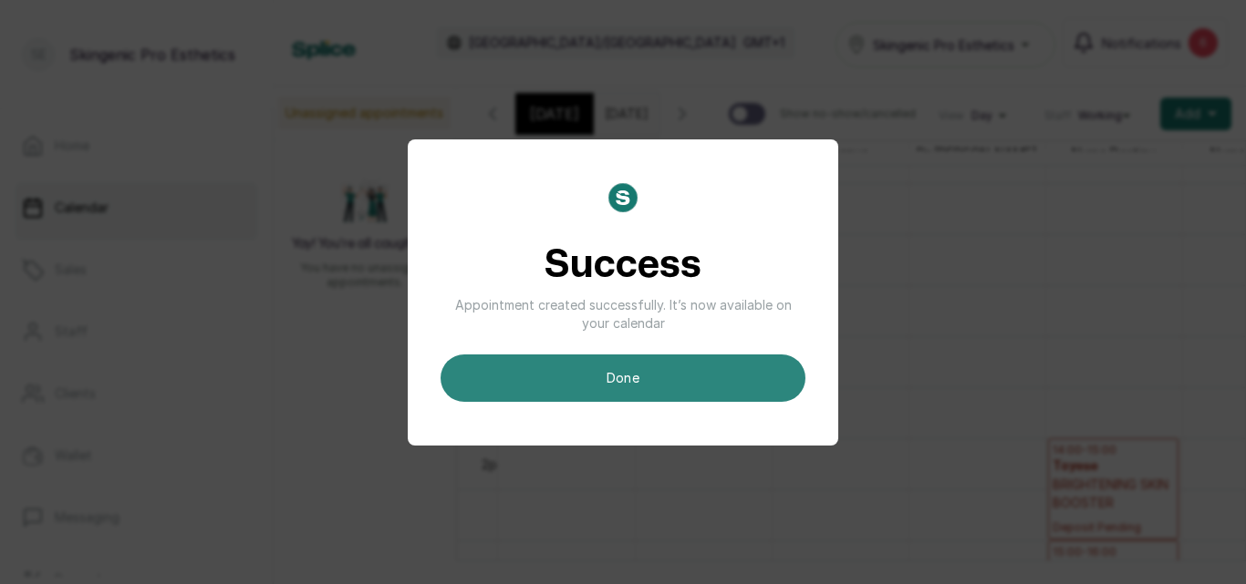
scroll to position [0, 0]
click at [596, 364] on button "done" at bounding box center [622, 378] width 365 height 47
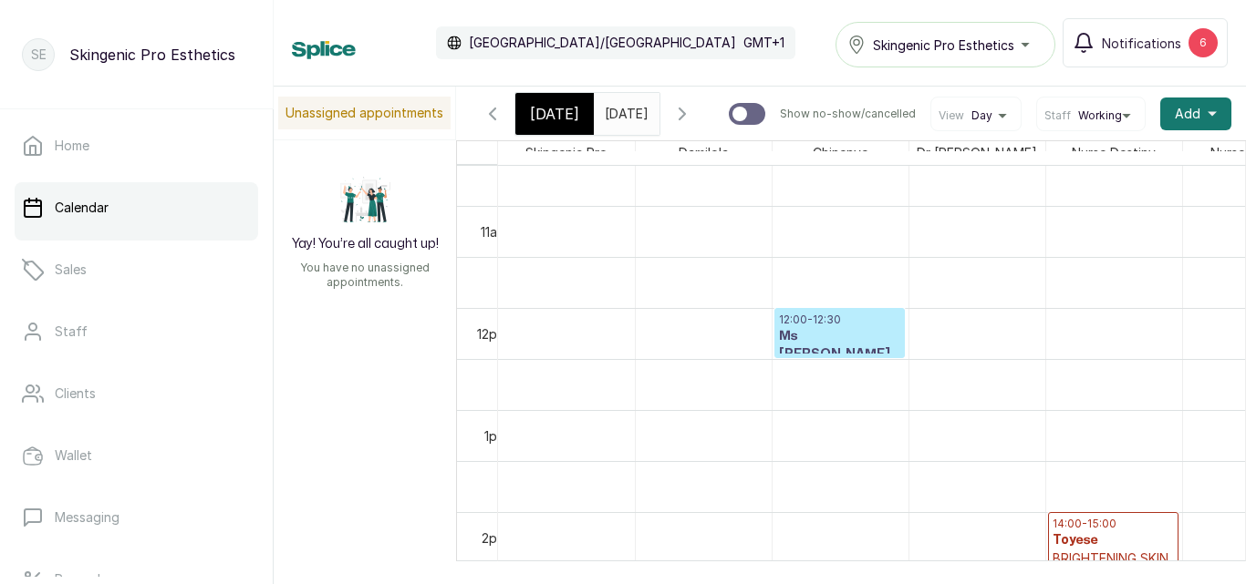
scroll to position [1105, 0]
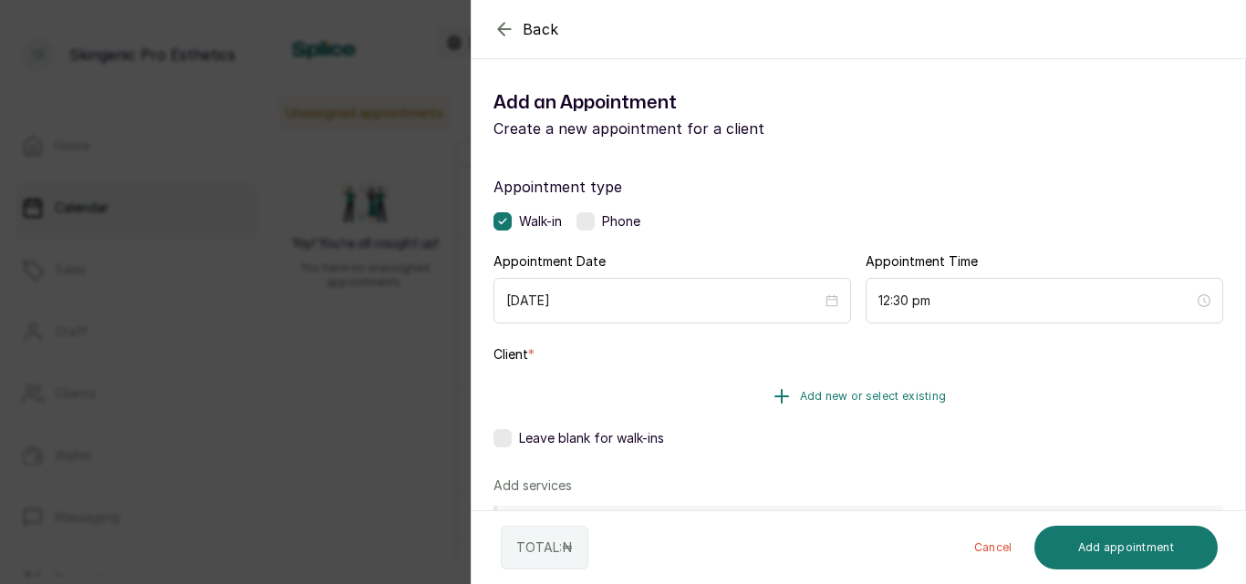
click at [800, 390] on span "Add new or select existing" at bounding box center [873, 396] width 147 height 15
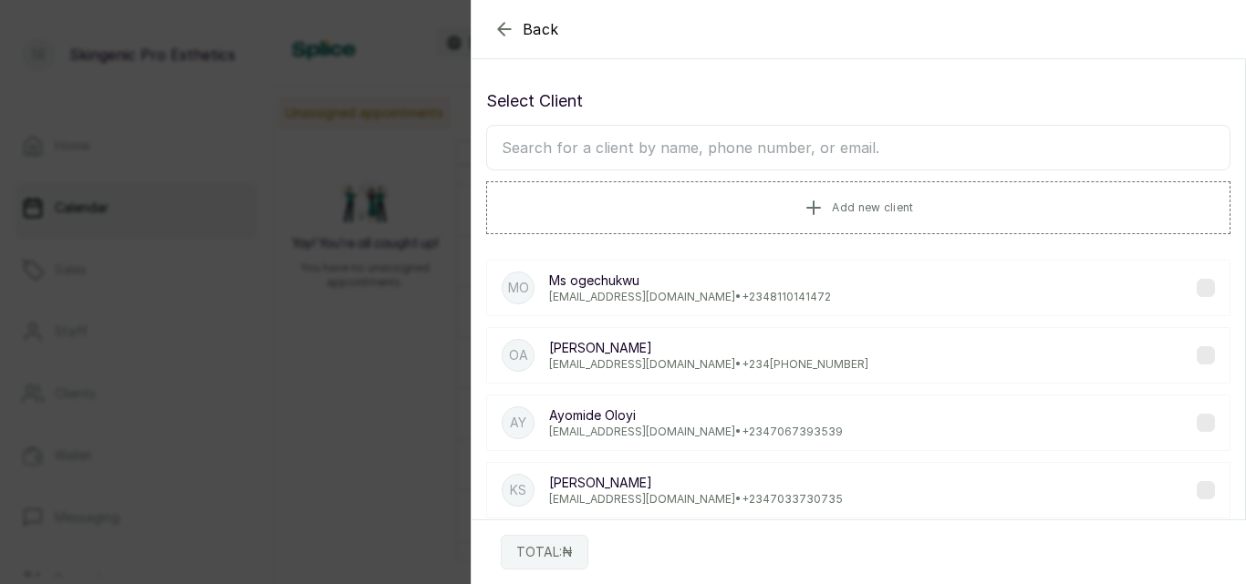
click at [704, 489] on p "[PERSON_NAME]" at bounding box center [696, 483] width 294 height 18
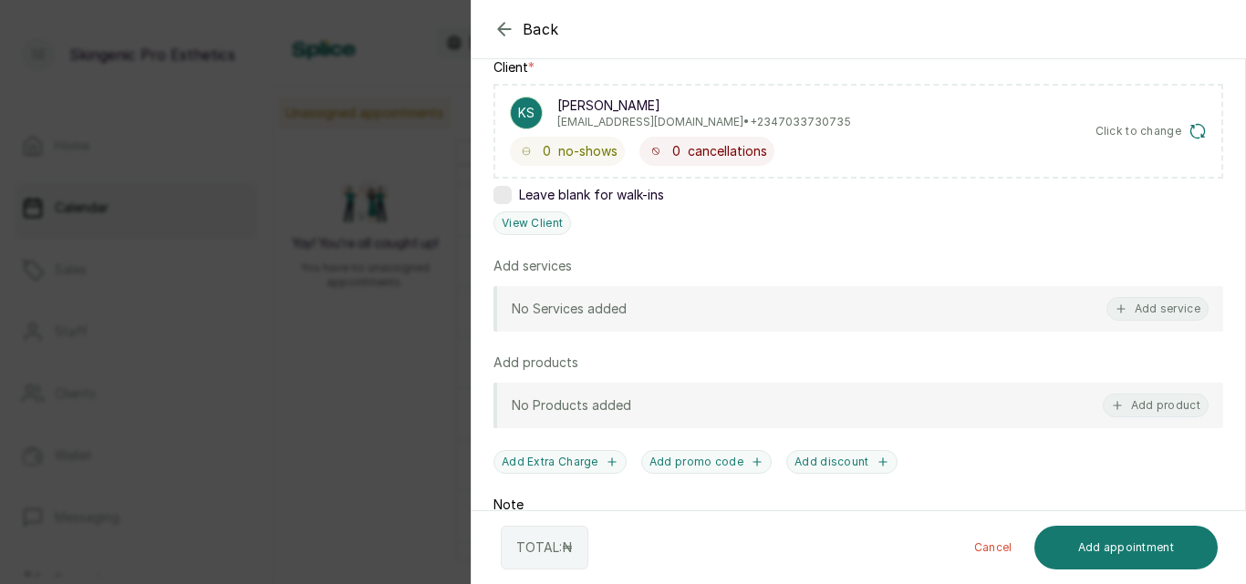
scroll to position [292, 0]
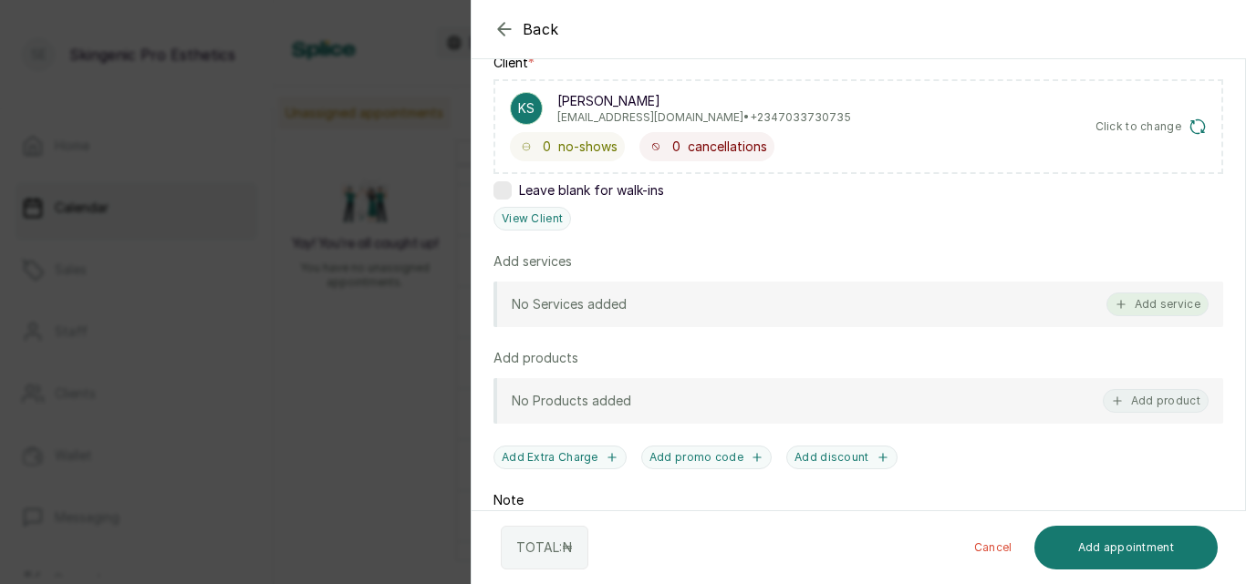
click at [1154, 306] on button "Add service" at bounding box center [1157, 305] width 102 height 24
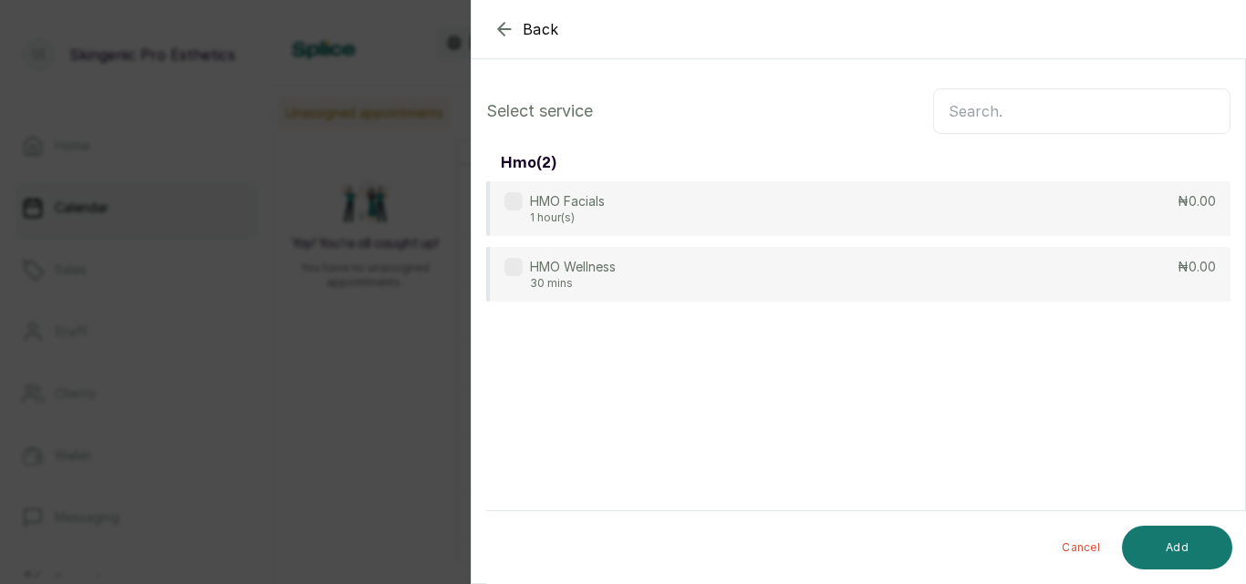
scroll to position [0, 0]
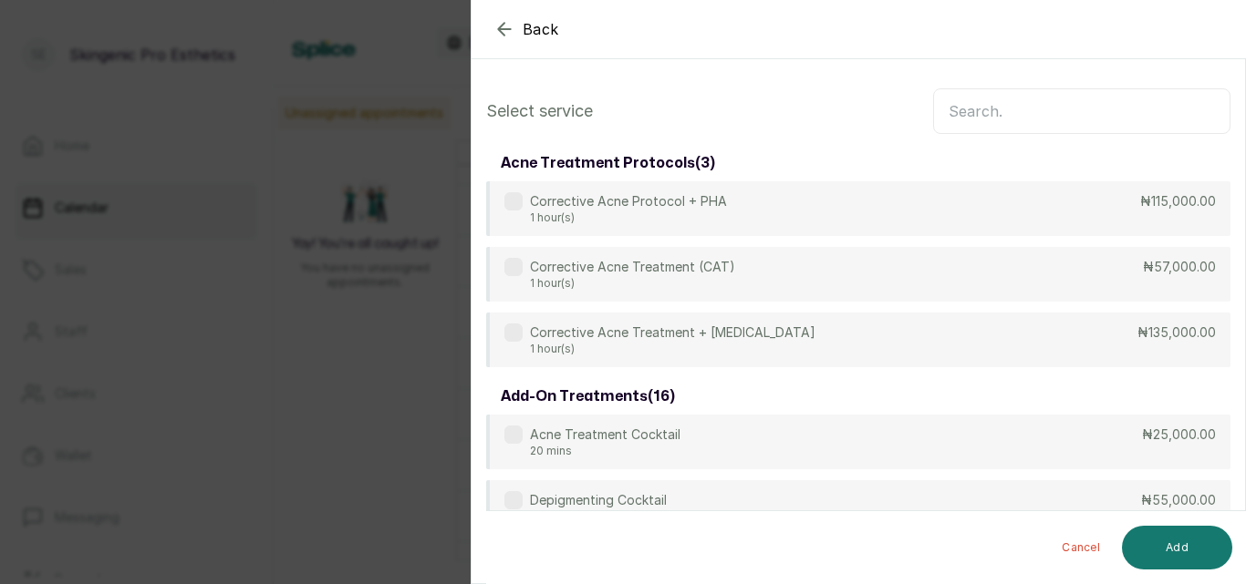
click at [1041, 117] on input "text" at bounding box center [1081, 111] width 297 height 46
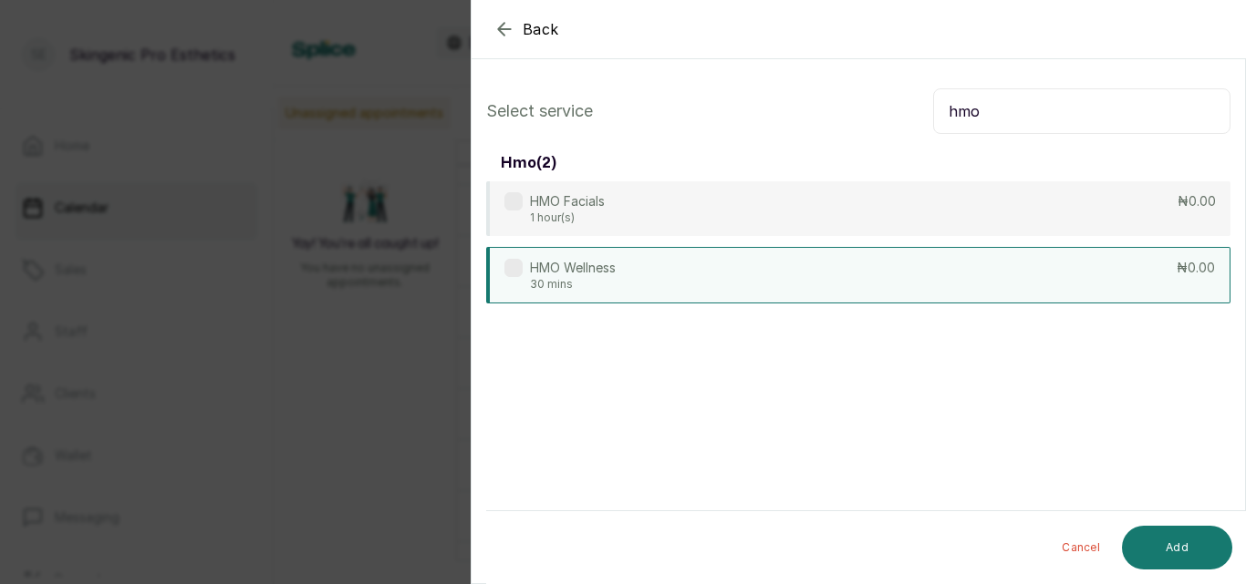
type input "hmo"
click at [748, 257] on div "HMO Wellness 30 mins ₦0.00" at bounding box center [858, 275] width 744 height 57
click at [1144, 526] on button "Add" at bounding box center [1177, 548] width 110 height 44
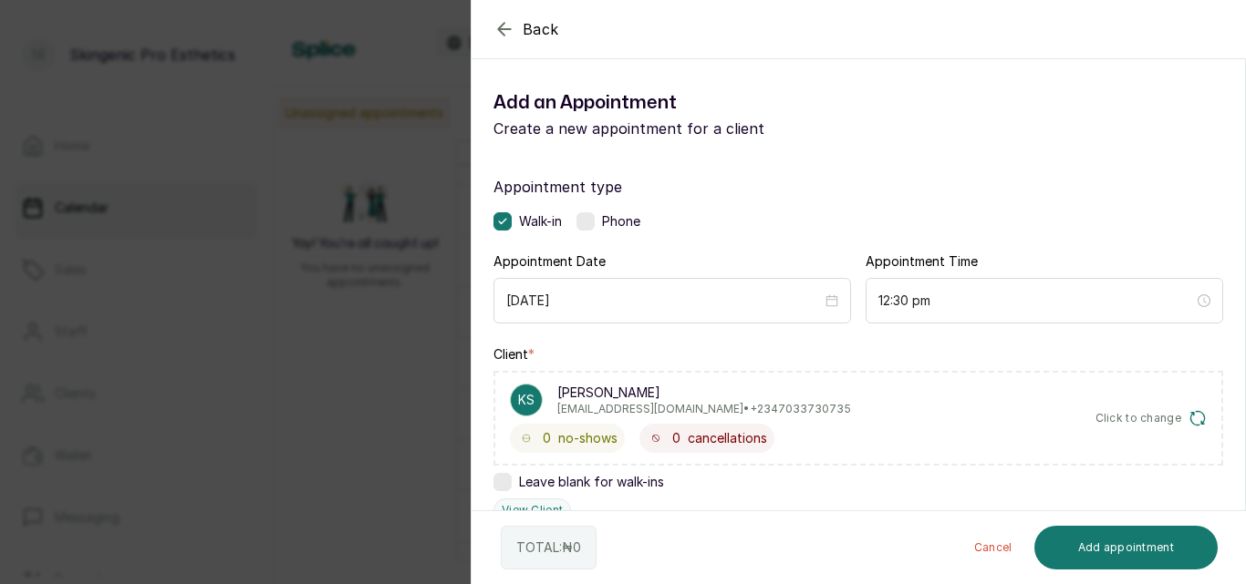
click at [588, 224] on label at bounding box center [585, 221] width 18 height 18
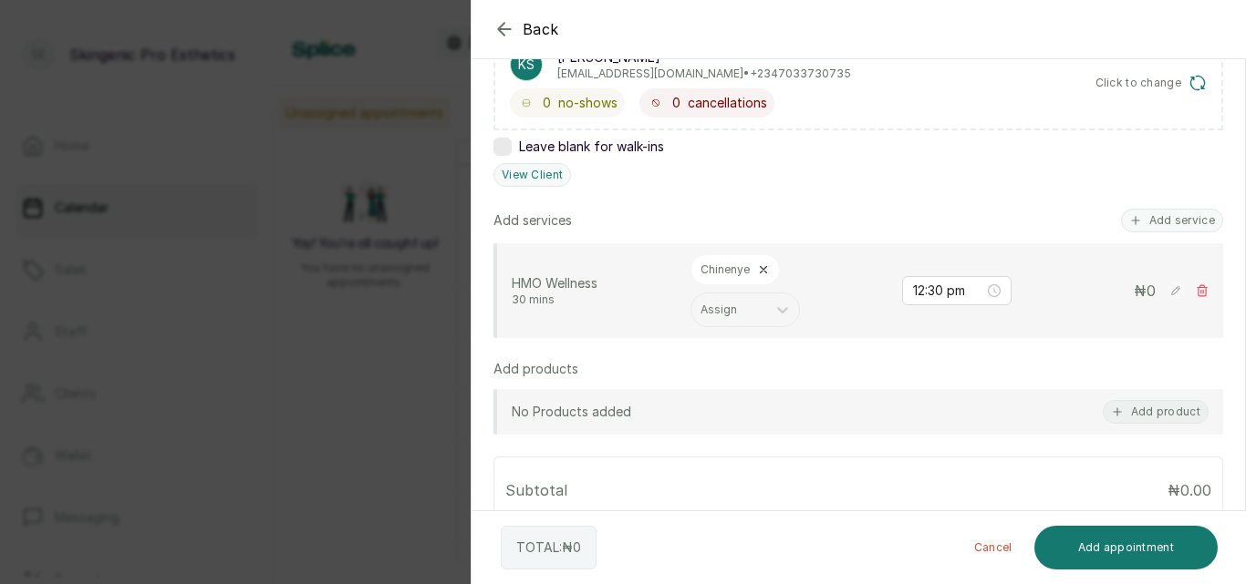
scroll to position [347, 0]
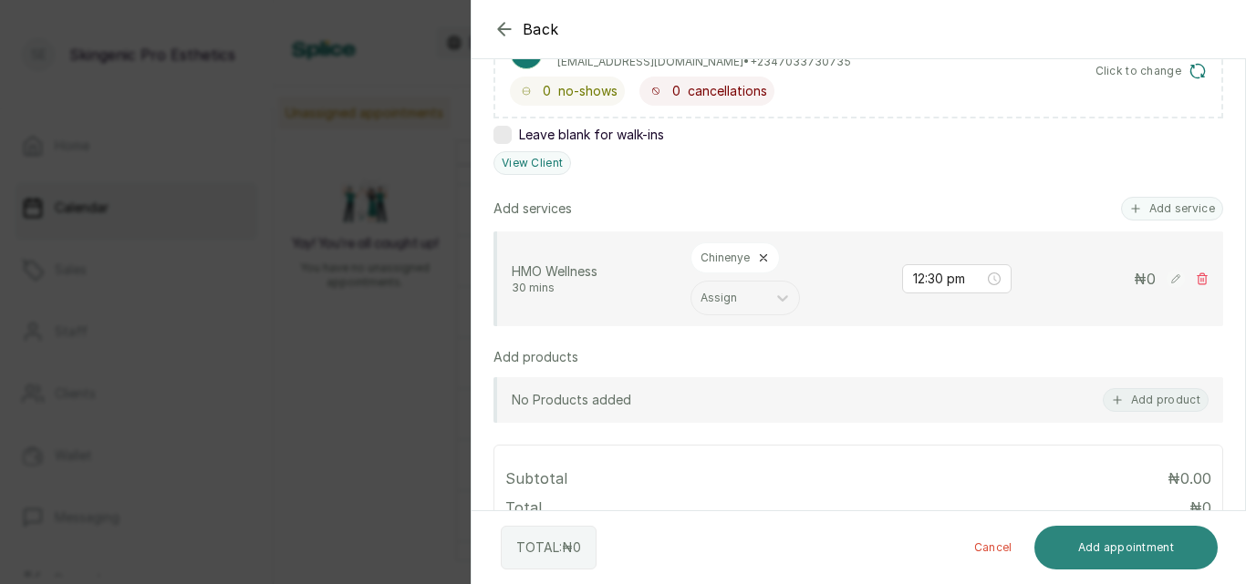
click at [1144, 544] on button "Add appointment" at bounding box center [1126, 548] width 184 height 44
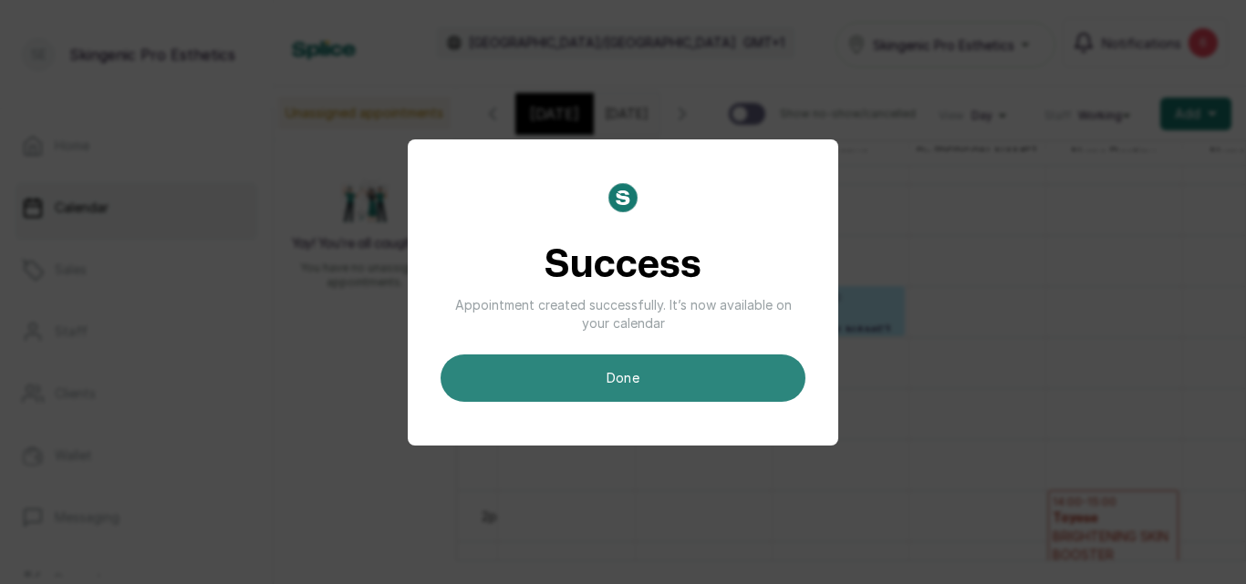
click at [624, 377] on button "done" at bounding box center [622, 378] width 365 height 47
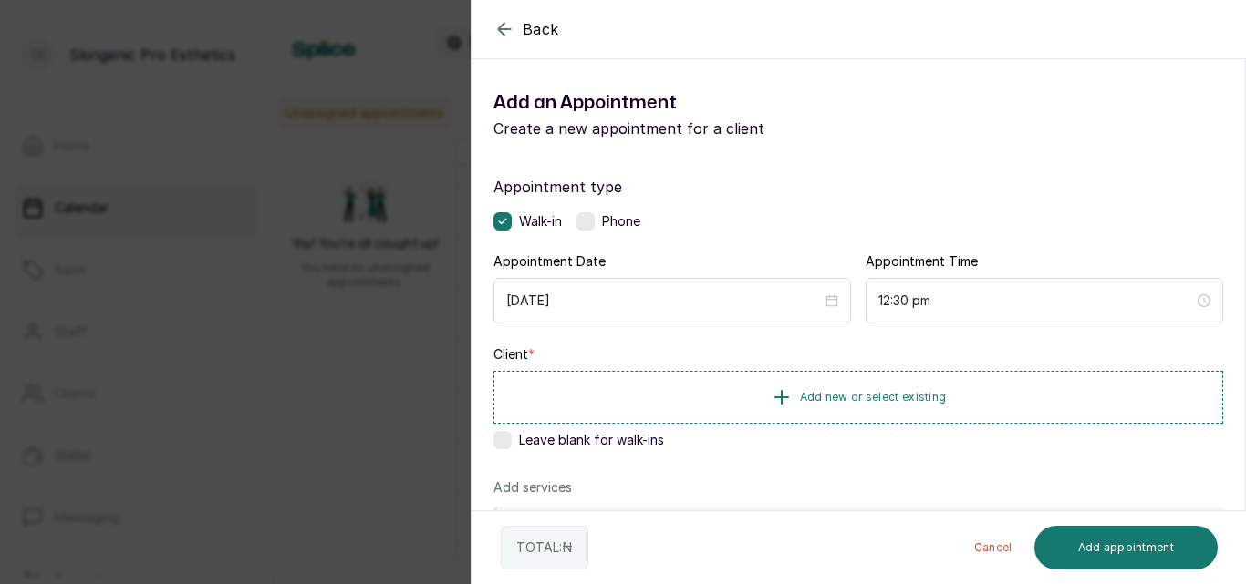
click at [511, 26] on icon "button" at bounding box center [504, 29] width 22 height 22
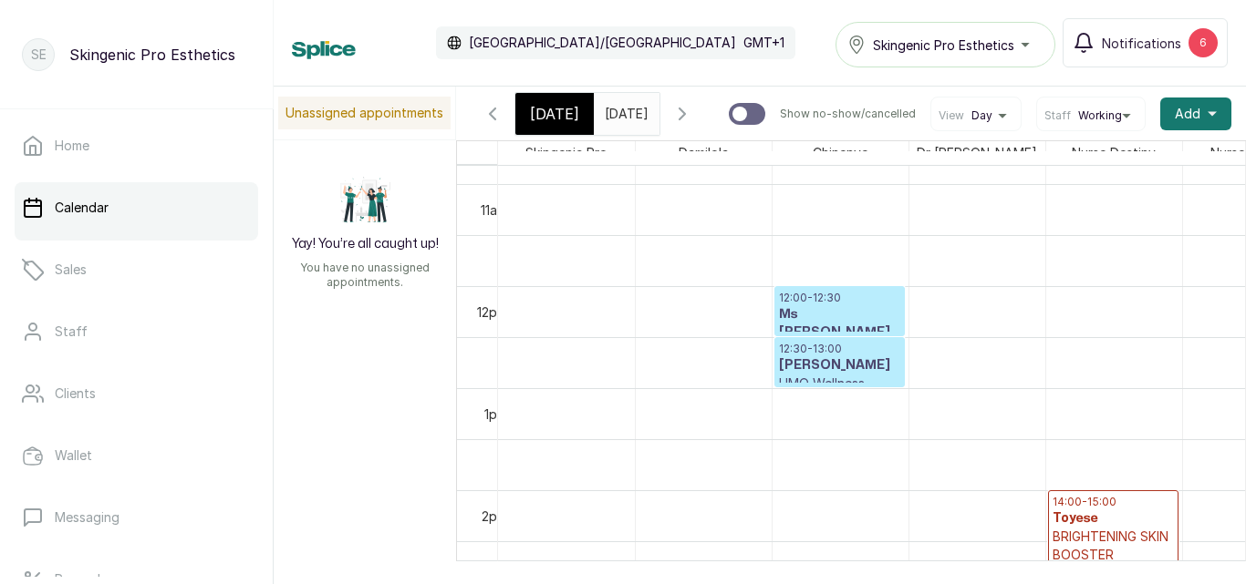
click at [624, 119] on input "[DATE]" at bounding box center [609, 109] width 29 height 31
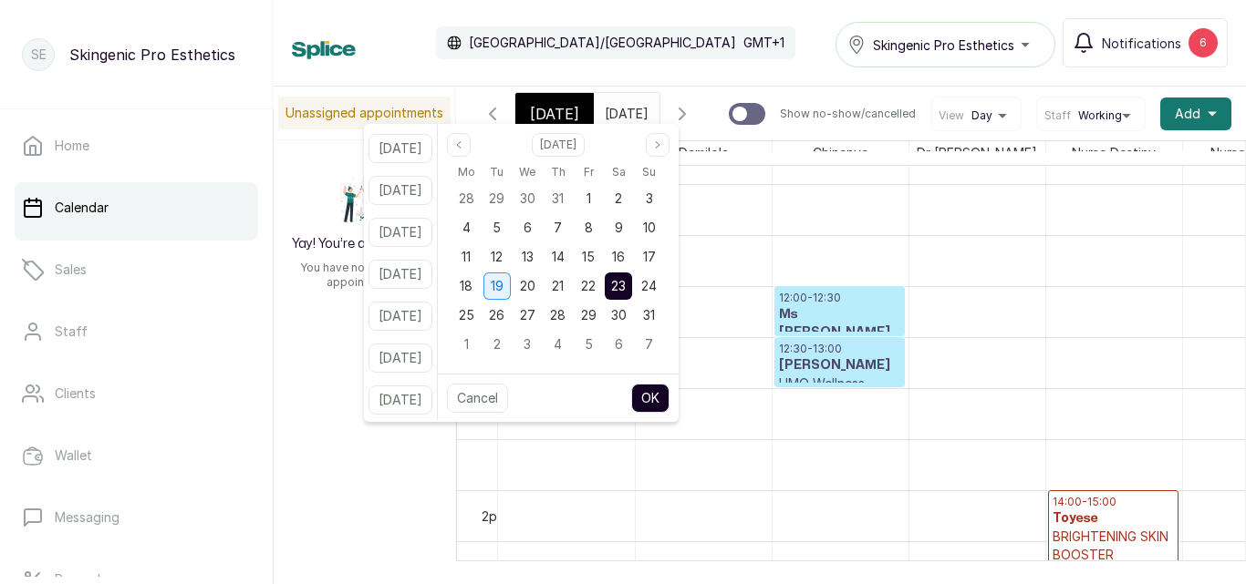
click at [503, 292] on span "19" at bounding box center [497, 286] width 13 height 16
click at [669, 402] on button "OK" at bounding box center [650, 398] width 38 height 29
type input "[DATE]"
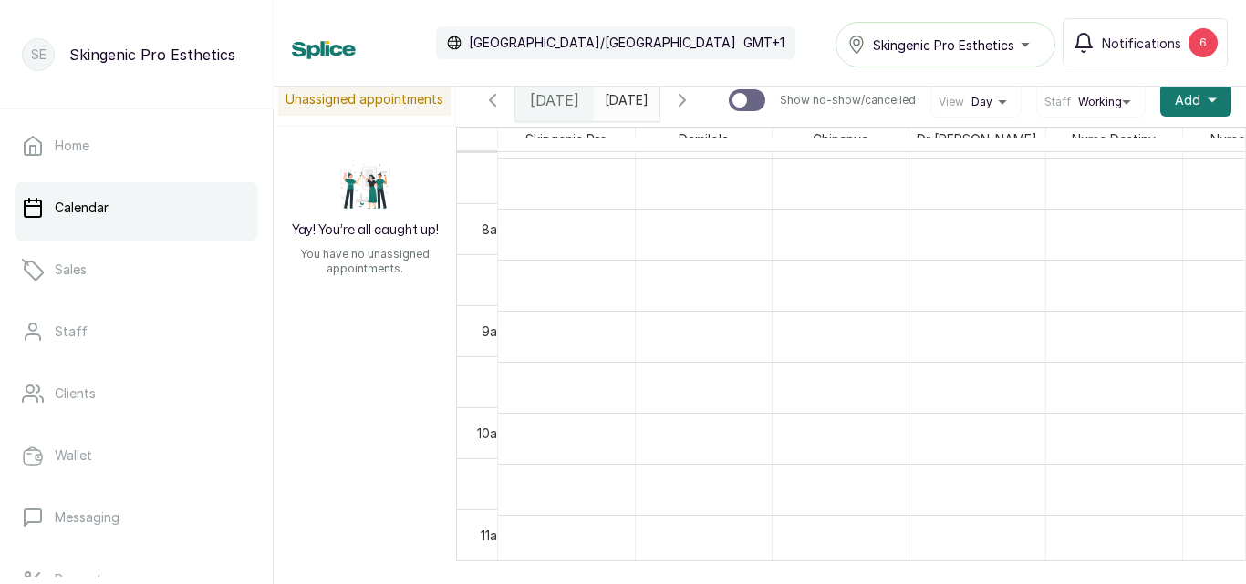
scroll to position [914, 0]
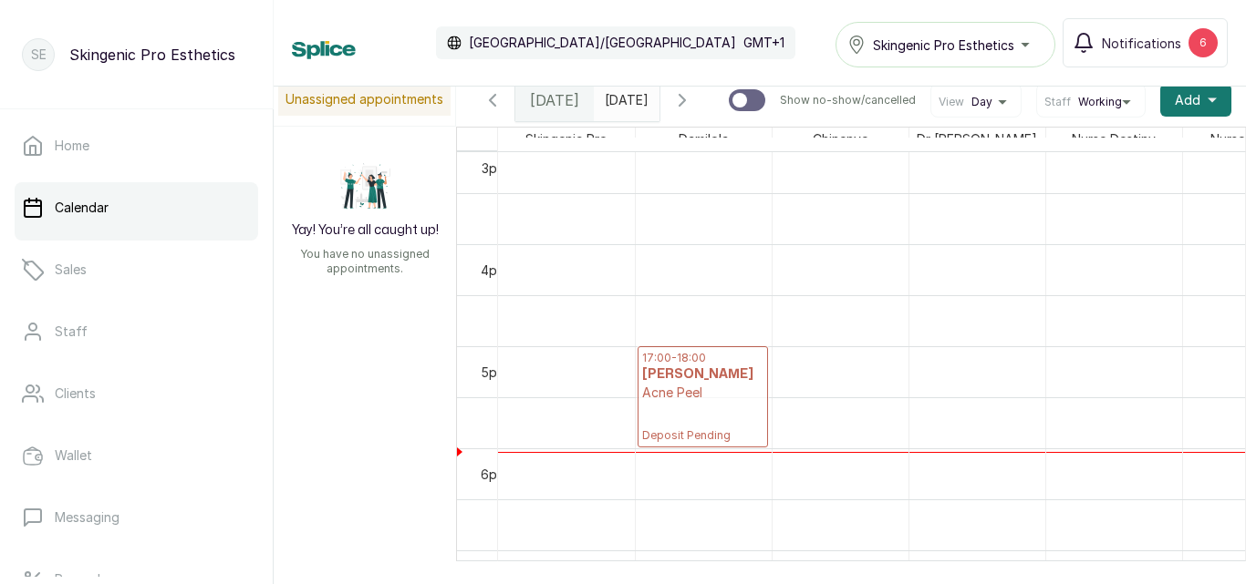
drag, startPoint x: 703, startPoint y: 401, endPoint x: 732, endPoint y: 401, distance: 29.2
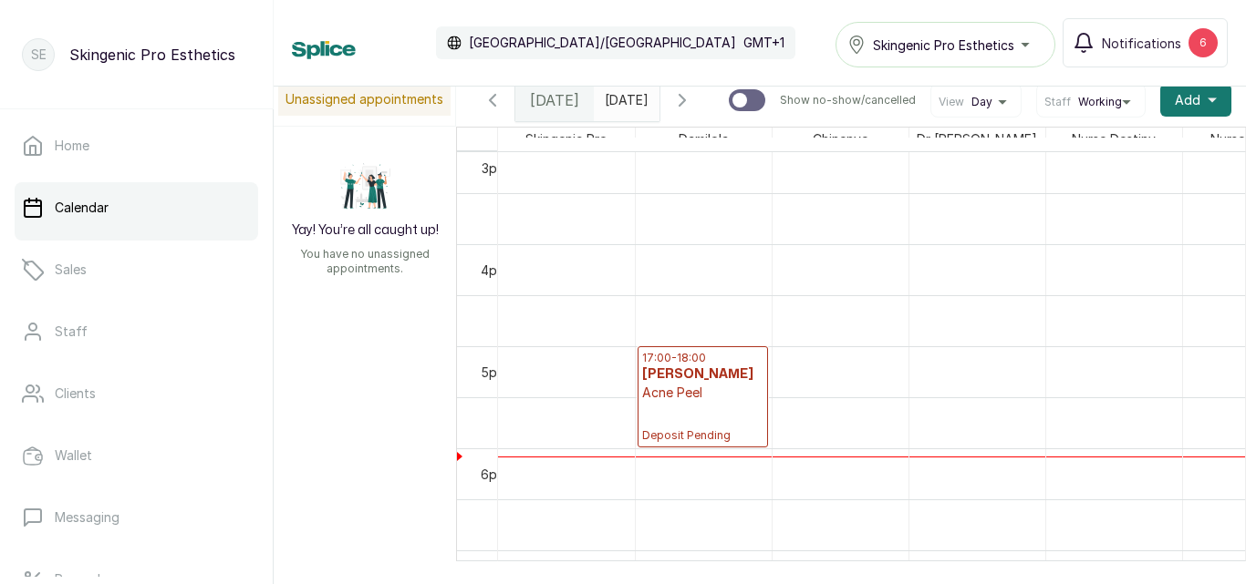
click at [694, 416] on div "17:00 - 18:00 [PERSON_NAME] Acne Peel Deposit Pending" at bounding box center [702, 397] width 121 height 92
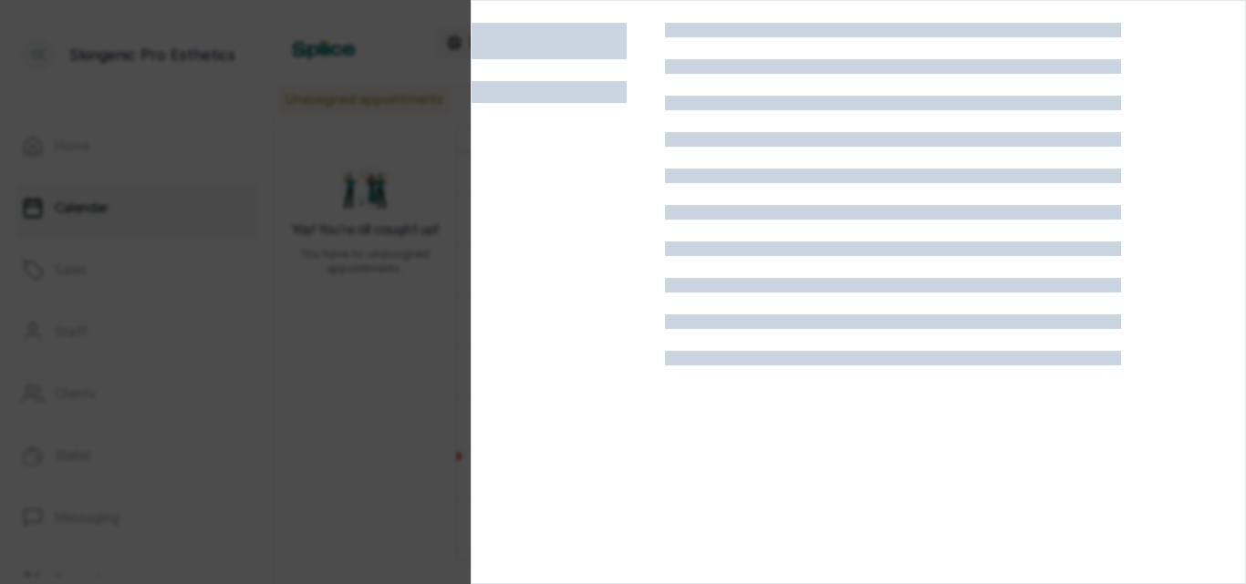
scroll to position [0, 0]
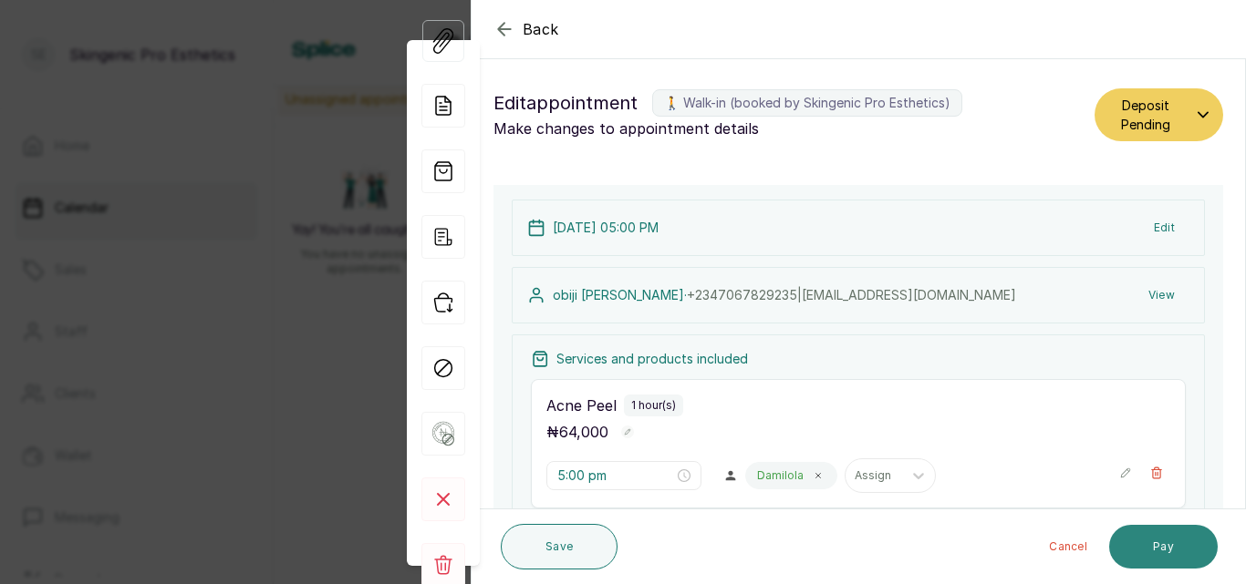
click at [1147, 539] on button "Pay" at bounding box center [1163, 547] width 109 height 44
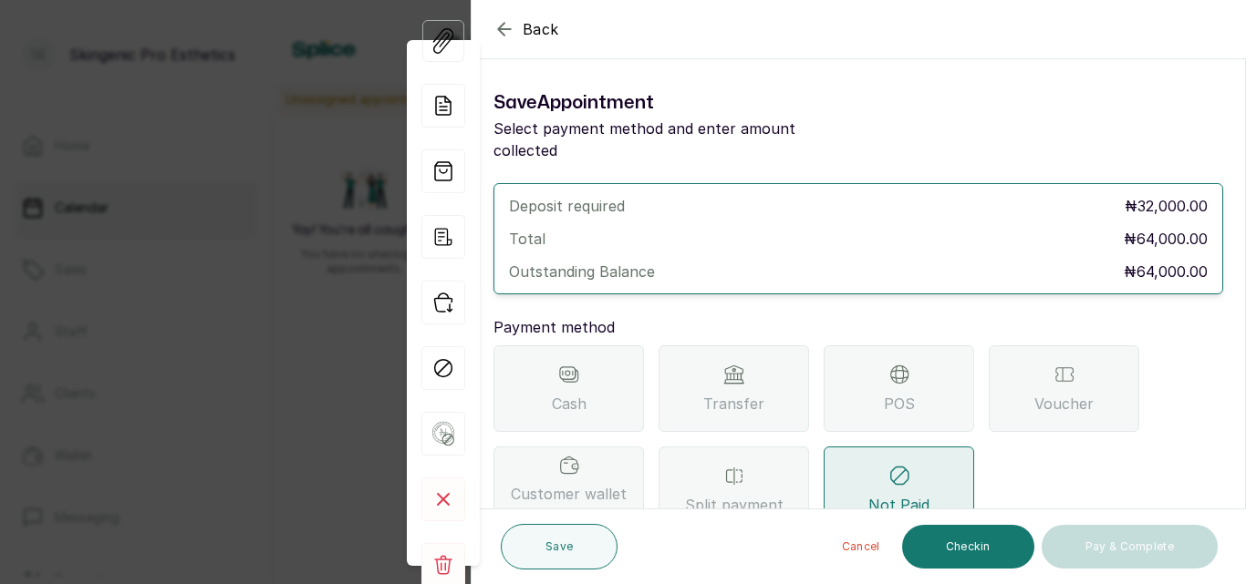
scroll to position [614, 0]
click at [947, 543] on button "Checkin" at bounding box center [968, 547] width 132 height 44
click at [1039, 360] on div "Voucher" at bounding box center [1063, 389] width 150 height 87
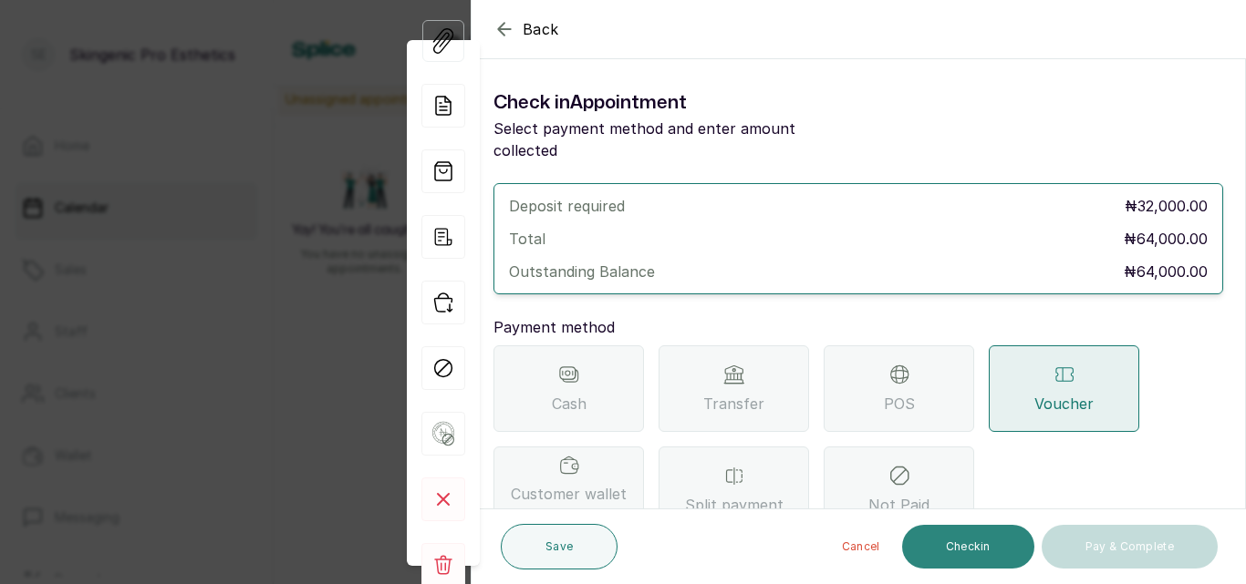
click at [967, 558] on button "Checkin" at bounding box center [968, 547] width 132 height 44
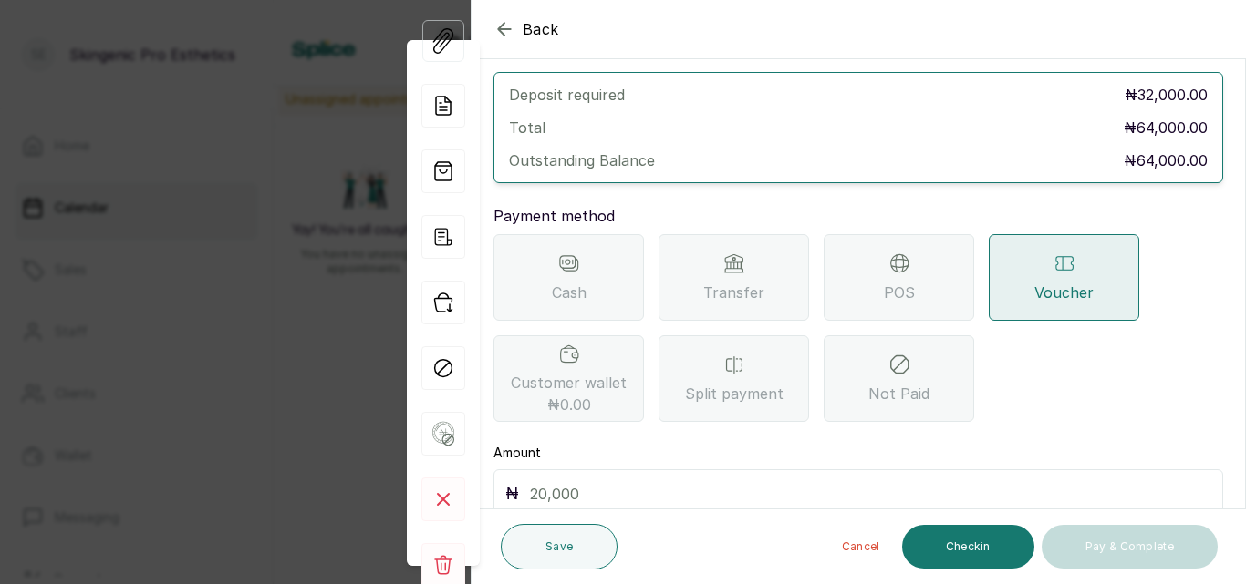
scroll to position [178, 0]
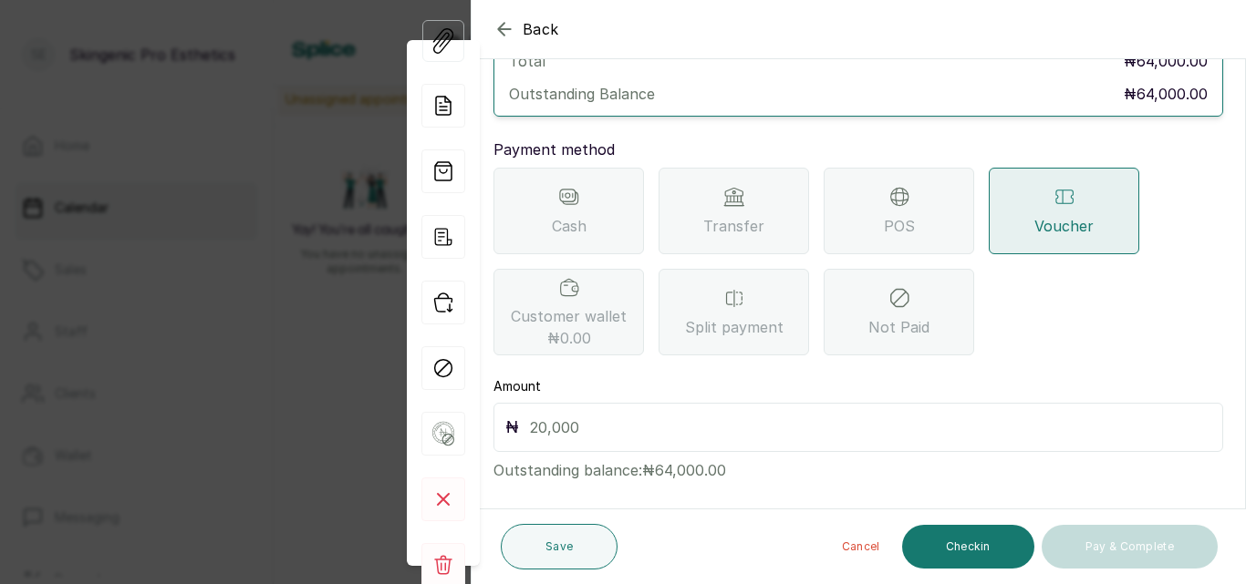
click at [852, 415] on input "text" at bounding box center [870, 428] width 681 height 26
type input "64,000"
click at [971, 550] on button "Checkin" at bounding box center [968, 547] width 132 height 44
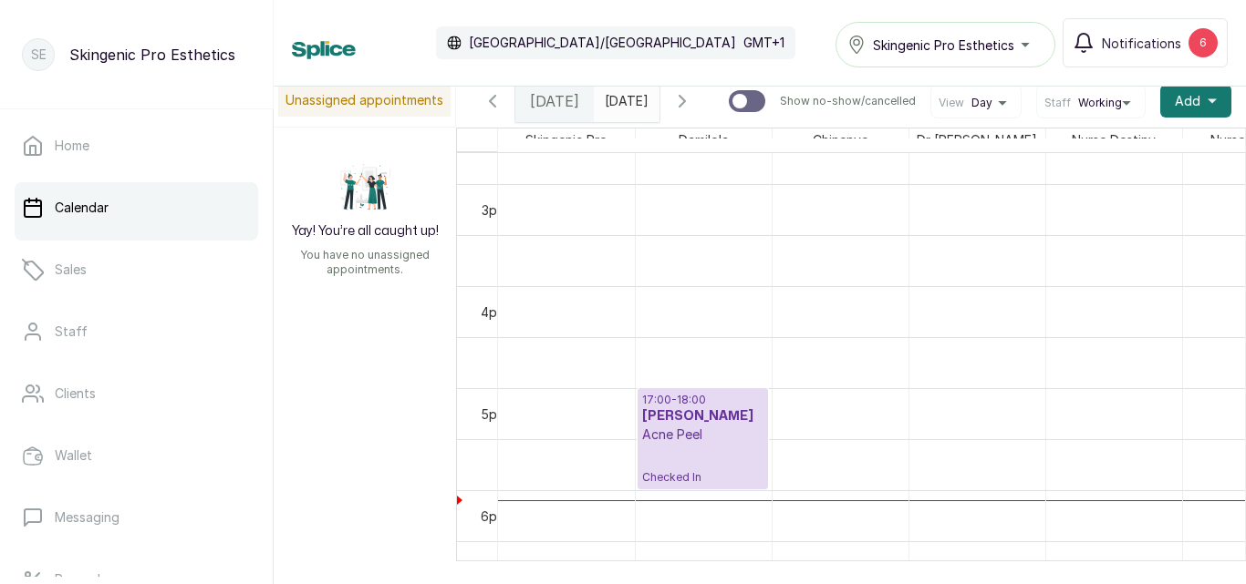
scroll to position [1532, 0]
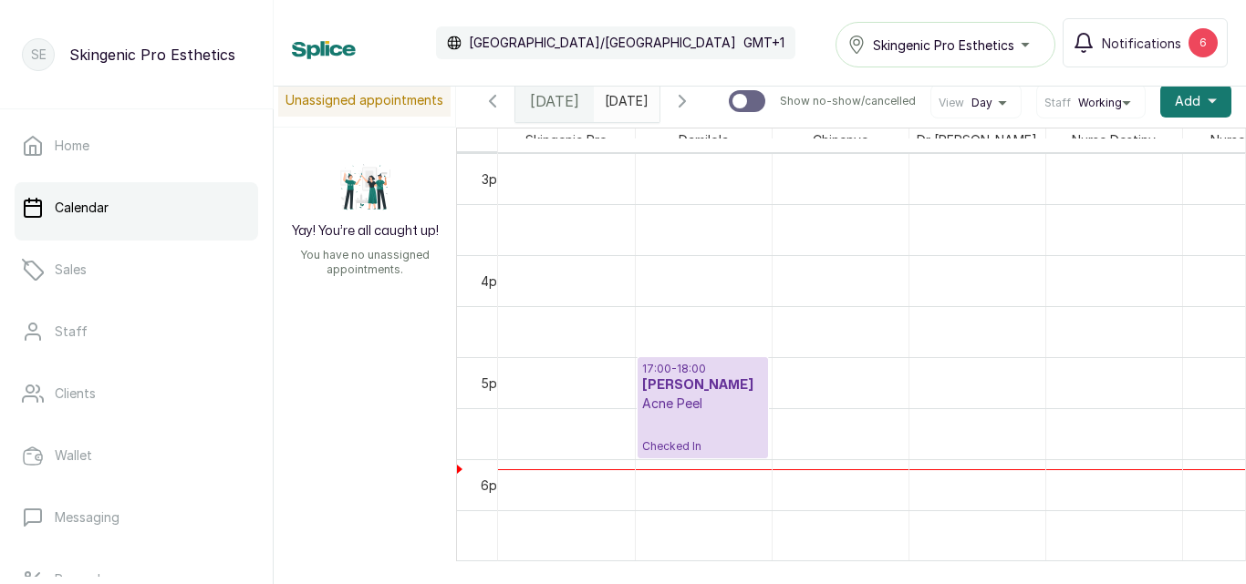
click at [698, 426] on div "17:00 - 18:00 [PERSON_NAME] Acne Peel Checked In" at bounding box center [702, 408] width 121 height 92
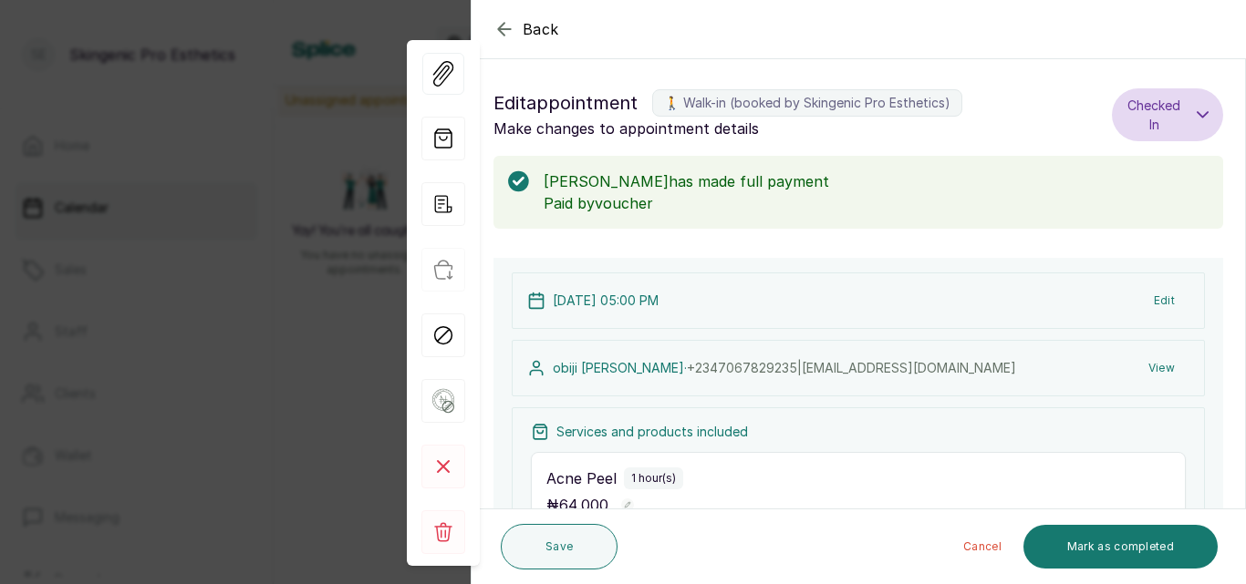
scroll to position [0, 0]
click at [1090, 547] on button "Mark as completed" at bounding box center [1120, 547] width 194 height 44
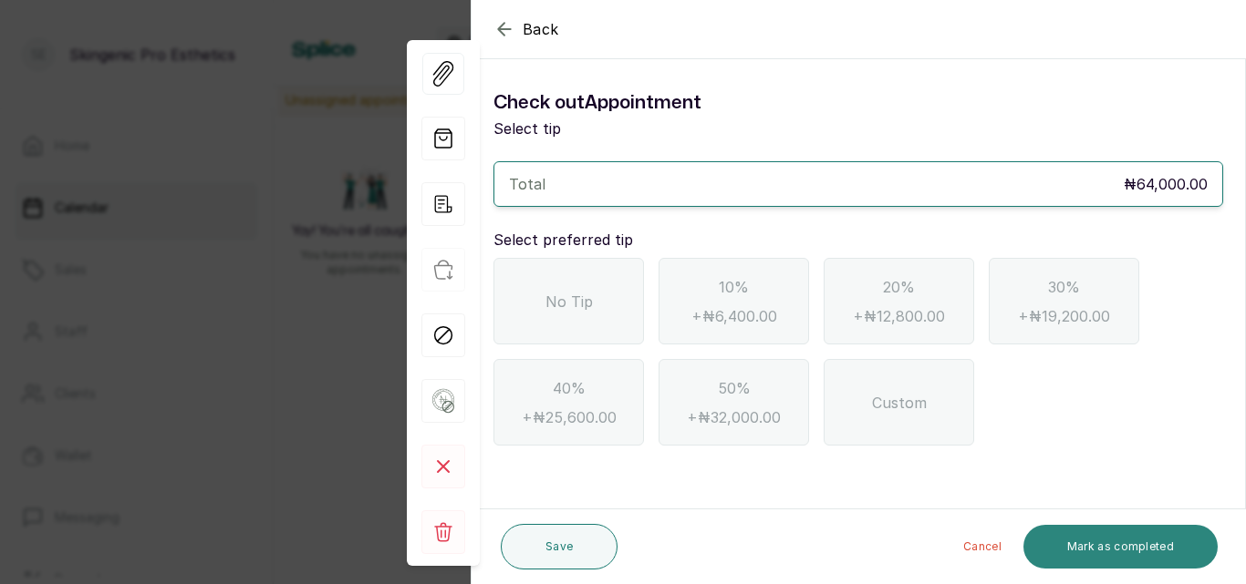
click at [1090, 547] on button "Mark as completed" at bounding box center [1120, 547] width 194 height 44
click at [925, 411] on div "Custom" at bounding box center [898, 402] width 150 height 87
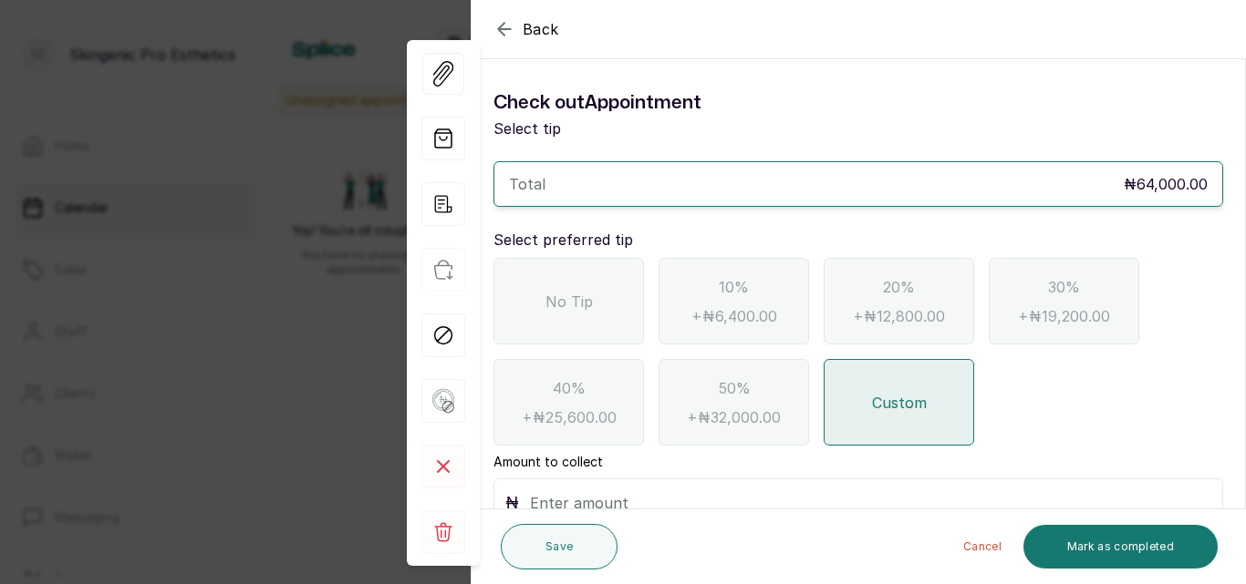
click at [593, 288] on div "No Tip" at bounding box center [568, 301] width 150 height 87
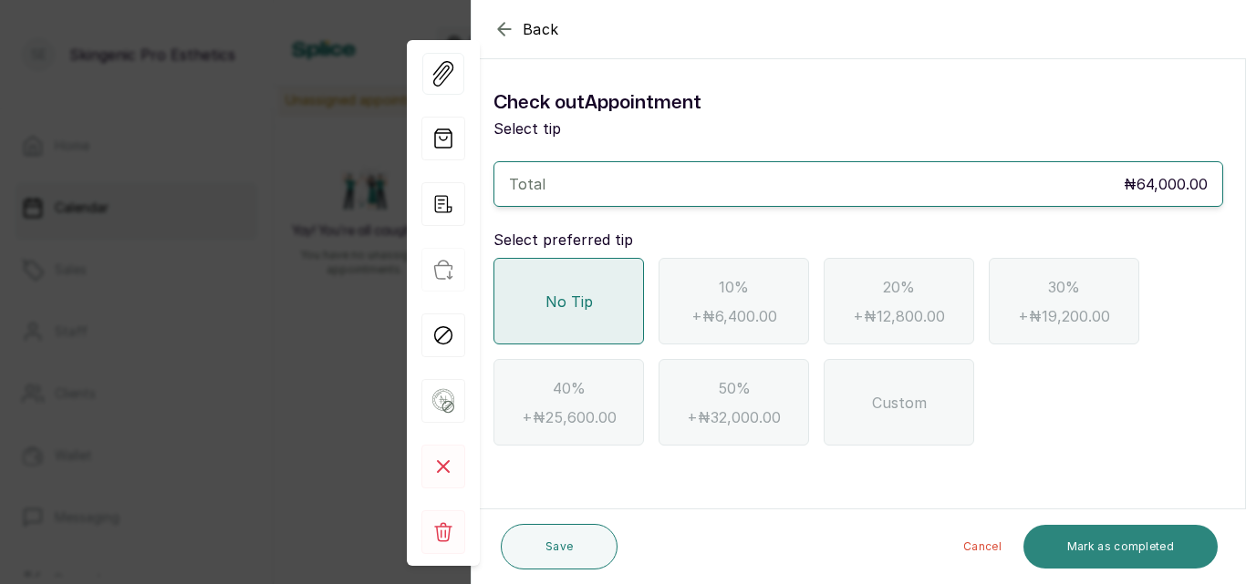
click at [1124, 537] on button "Mark as completed" at bounding box center [1120, 547] width 194 height 44
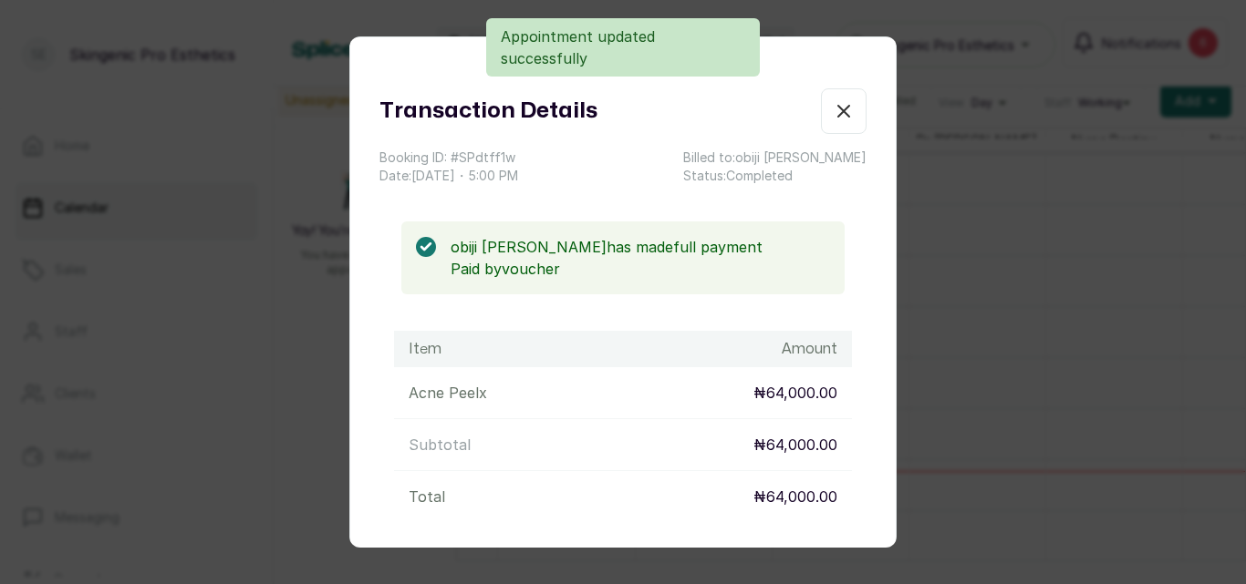
click at [832, 109] on icon "button" at bounding box center [843, 111] width 22 height 22
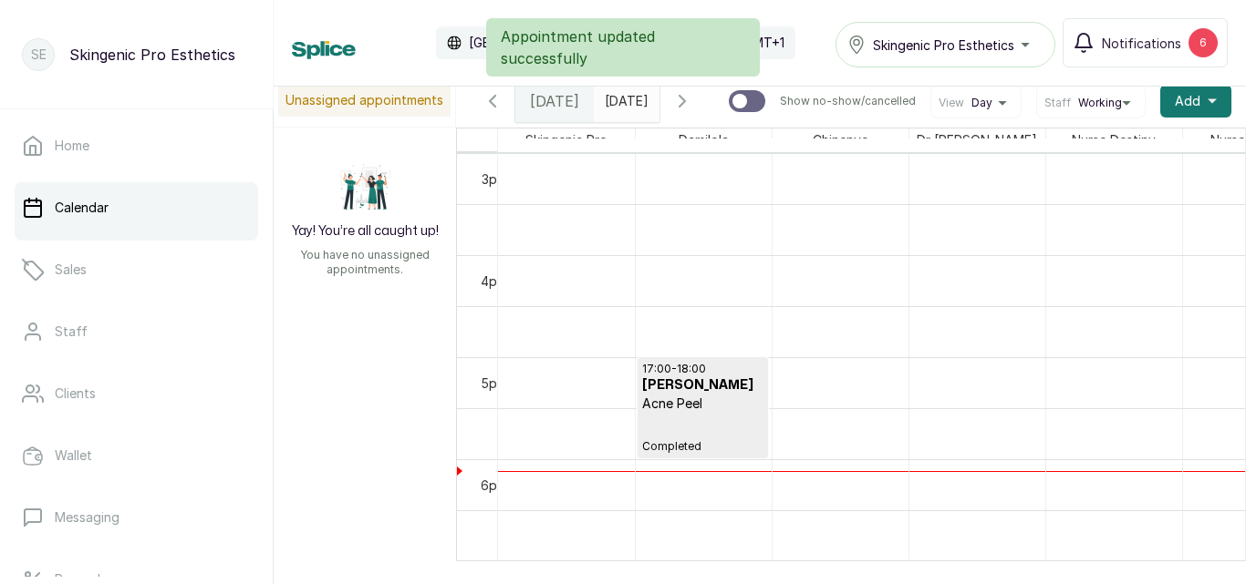
scroll to position [0, 3]
